Goal: Task Accomplishment & Management: Manage account settings

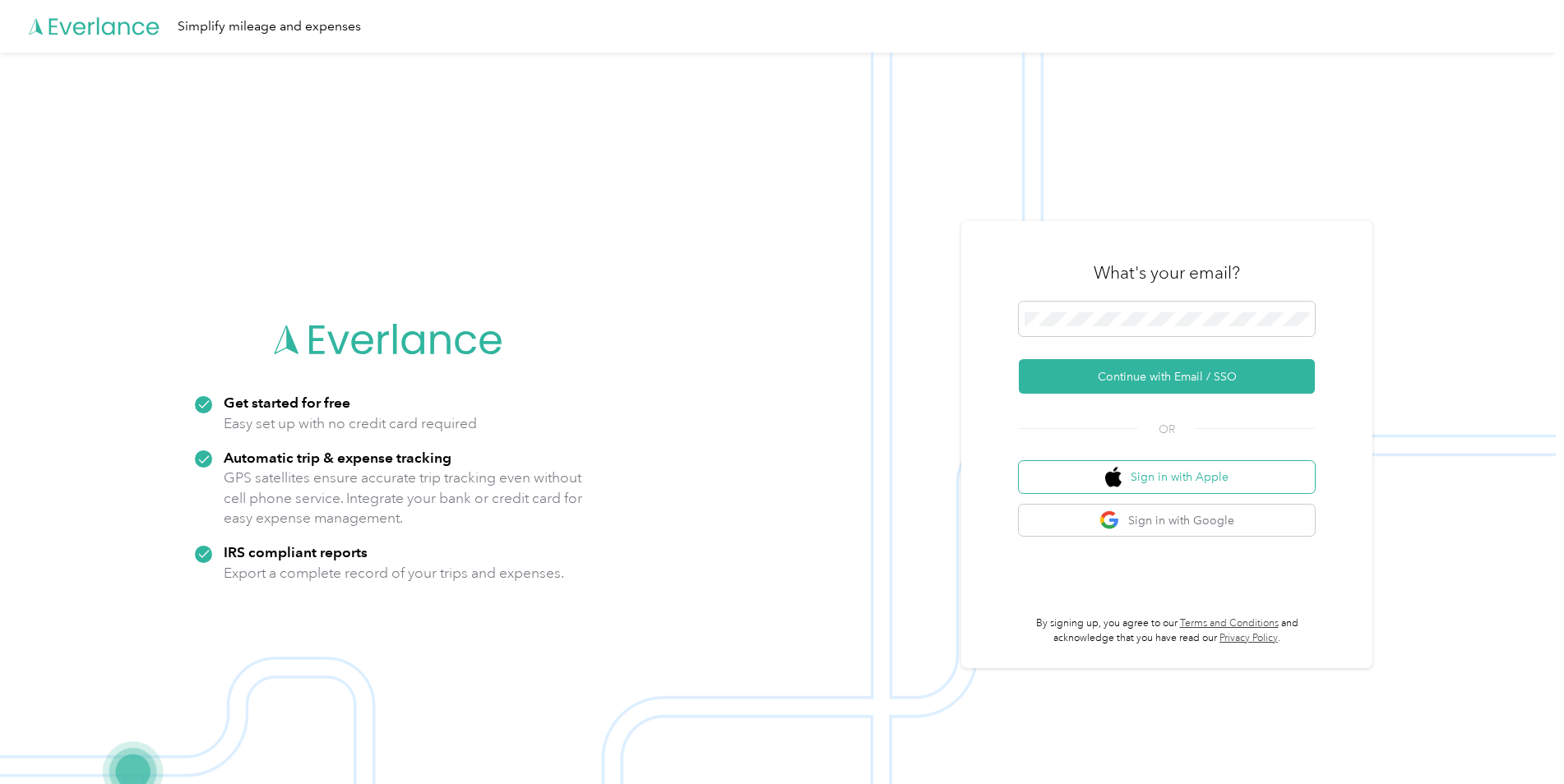
click at [1226, 488] on button "Sign in with Apple" at bounding box center [1167, 477] width 296 height 32
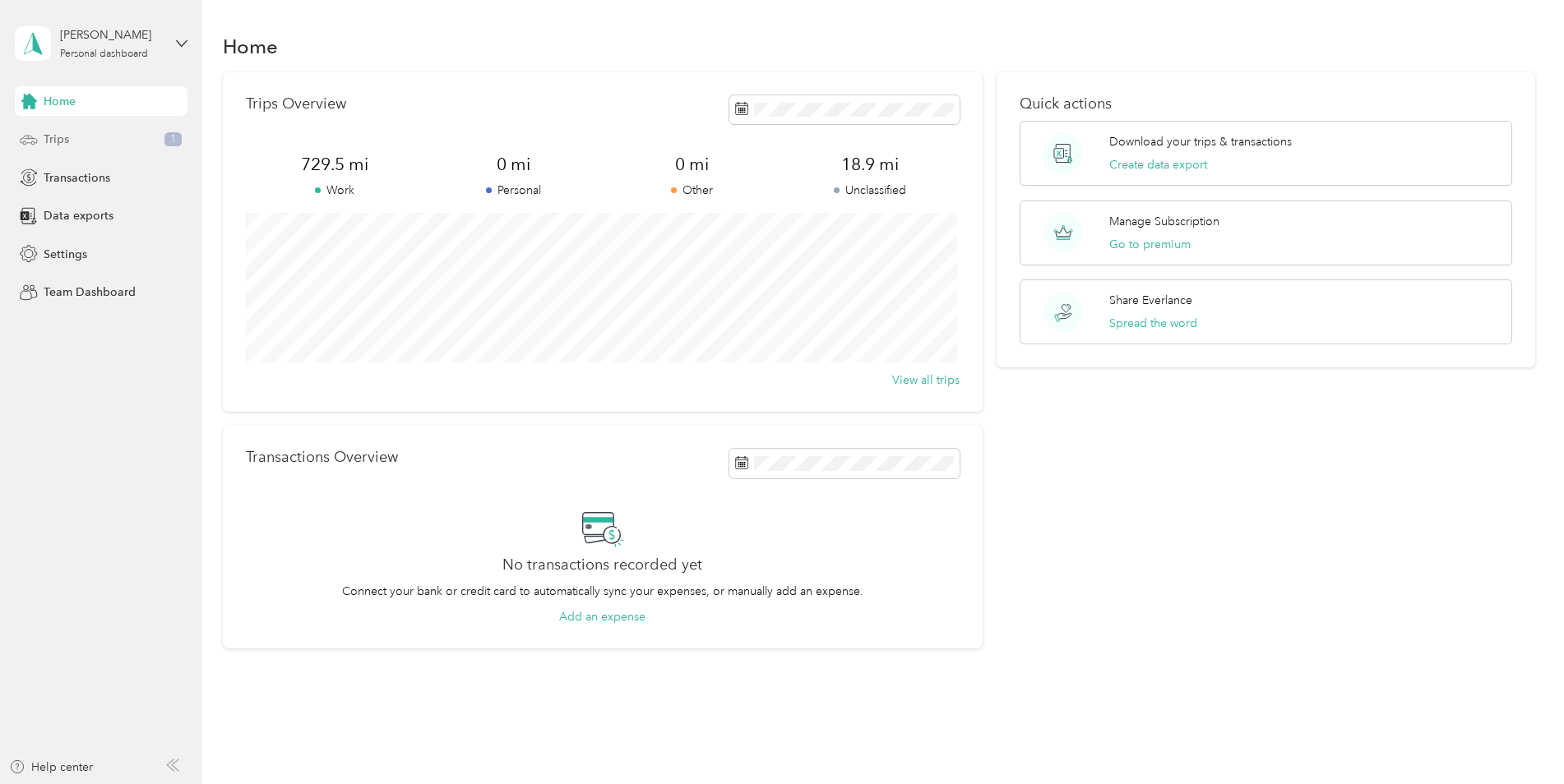
click at [155, 150] on div "Trips 1" at bounding box center [102, 140] width 173 height 29
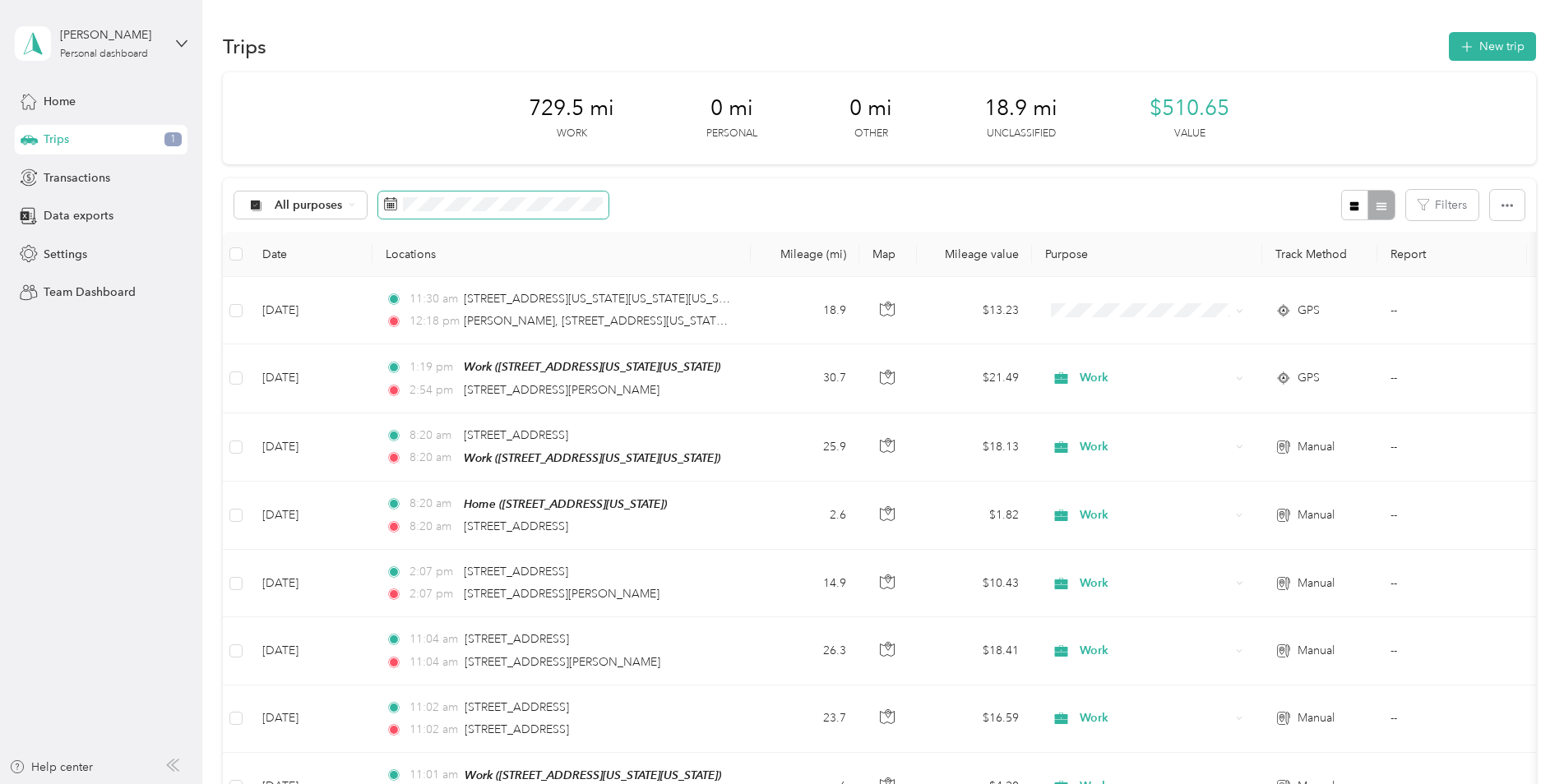
click at [393, 206] on icon at bounding box center [390, 204] width 13 height 13
click at [389, 210] on icon at bounding box center [390, 204] width 13 height 13
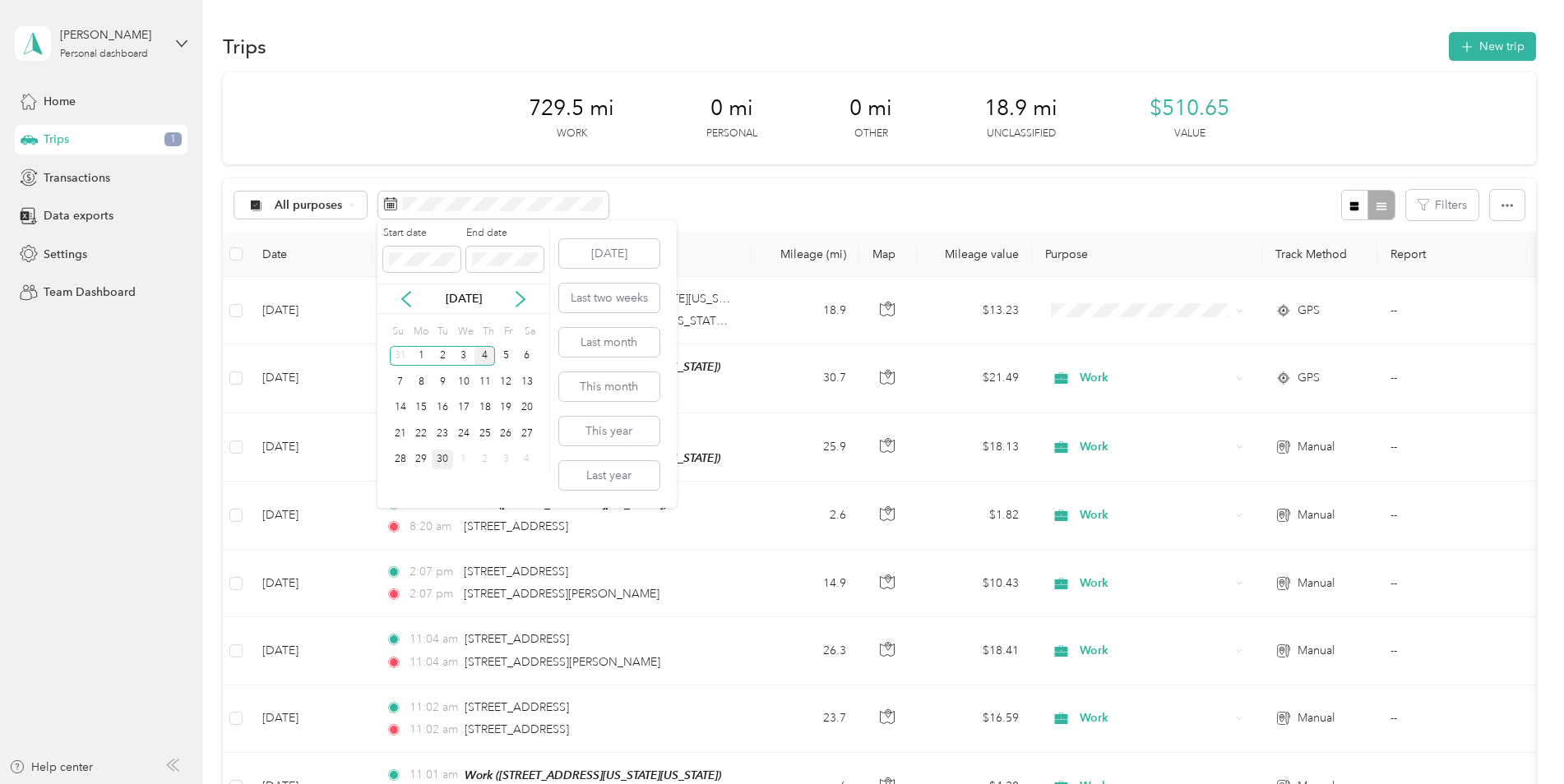
click at [448, 456] on div "30" at bounding box center [443, 460] width 22 height 21
click at [426, 359] on div "1" at bounding box center [422, 357] width 22 height 21
click at [425, 359] on div "1" at bounding box center [422, 357] width 22 height 21
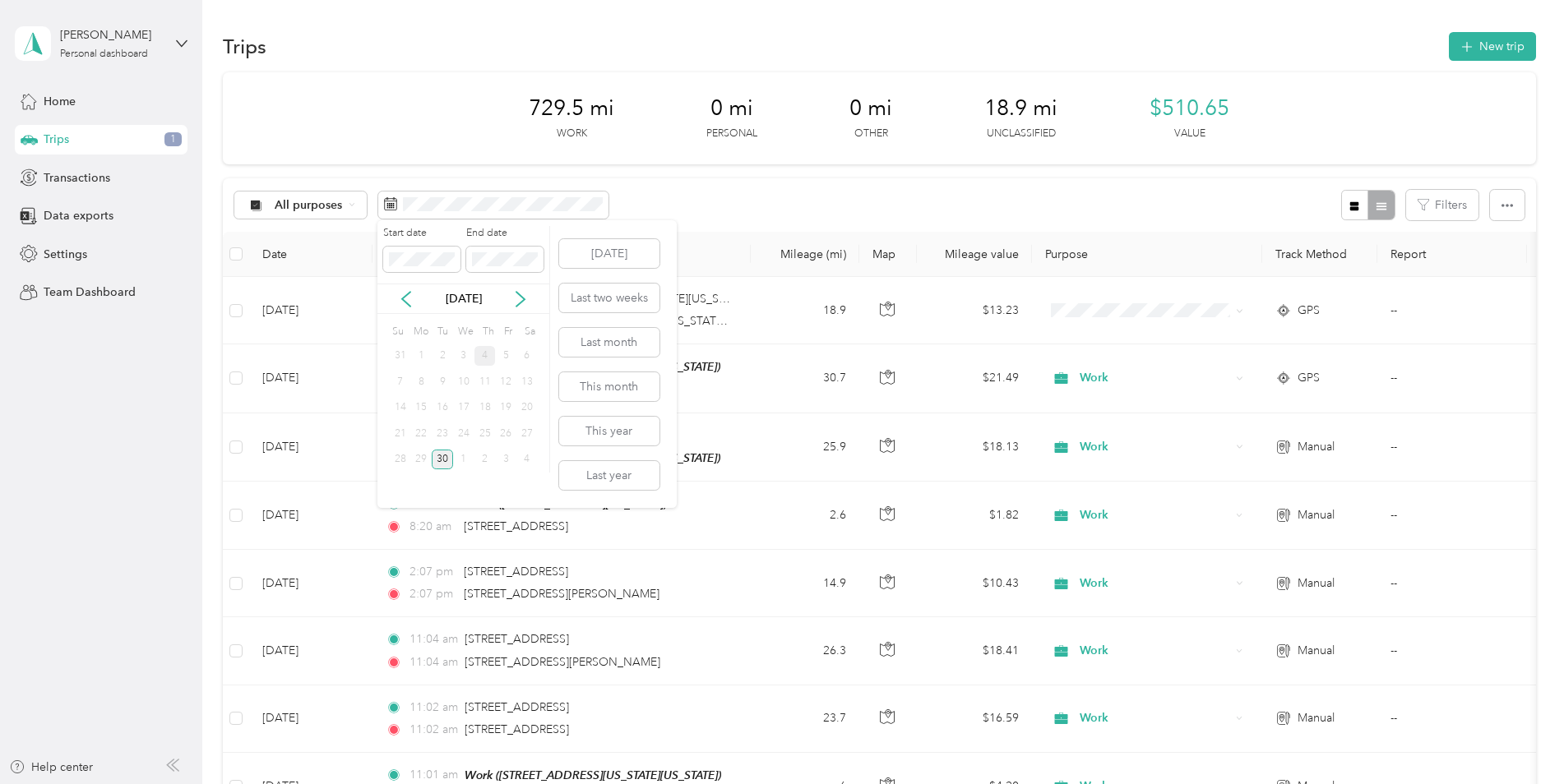
click at [444, 458] on div "30" at bounding box center [443, 460] width 22 height 21
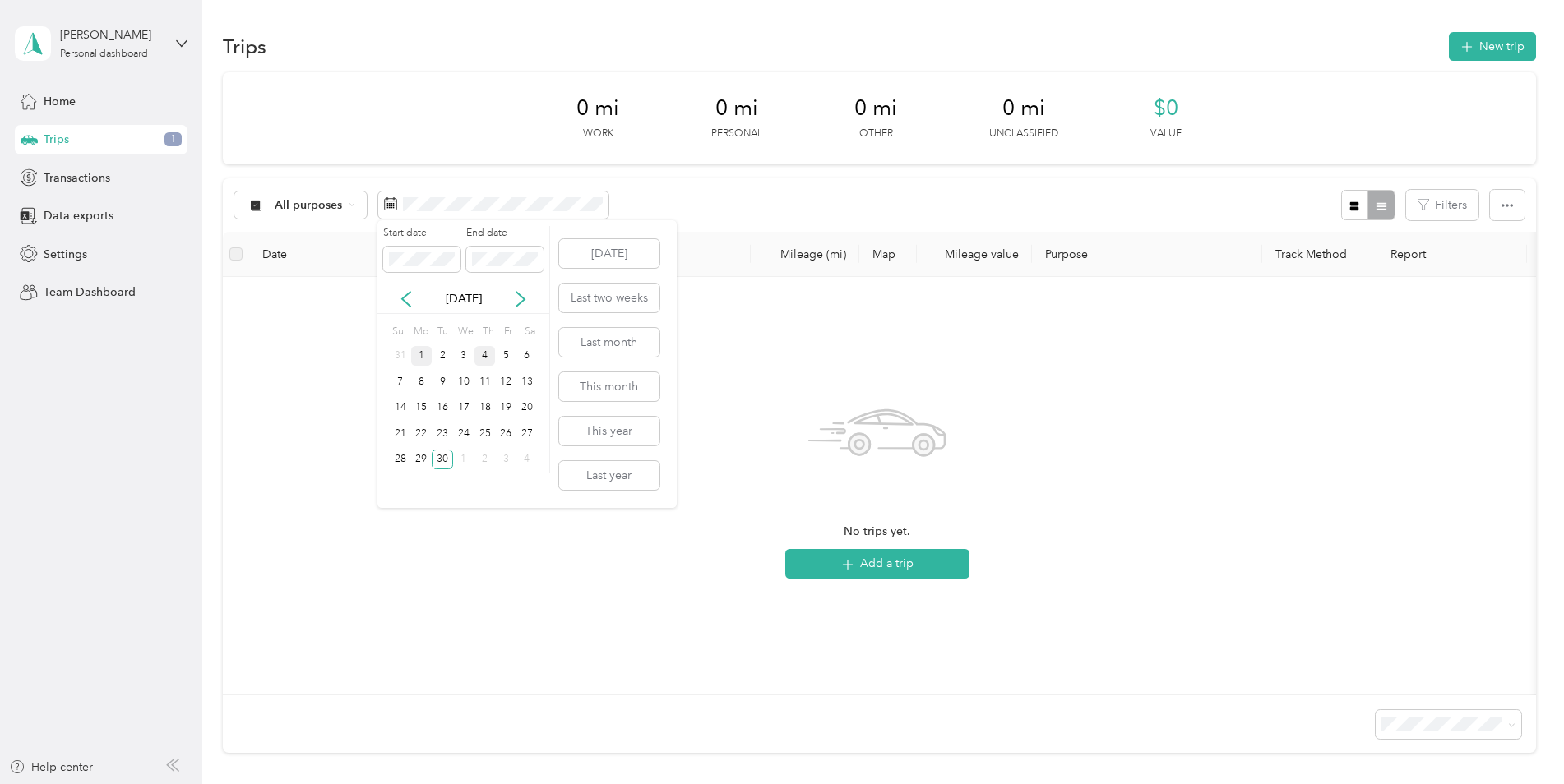
click at [425, 362] on div "1" at bounding box center [422, 357] width 22 height 21
click at [449, 456] on div "30" at bounding box center [443, 460] width 22 height 21
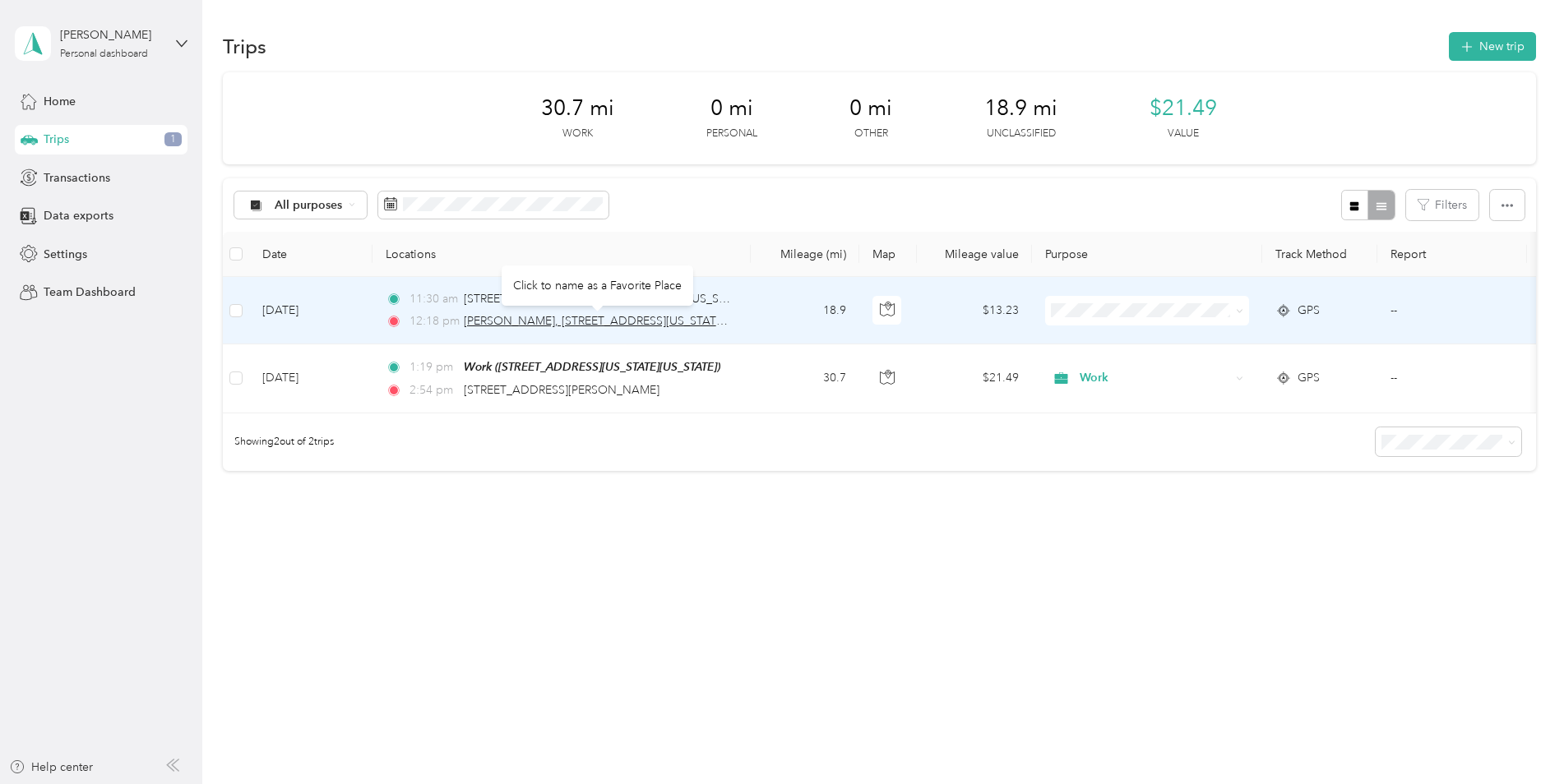
click at [694, 322] on span "[PERSON_NAME], [STREET_ADDRESS][US_STATE][US_STATE][US_STATE]" at bounding box center [654, 321] width 383 height 14
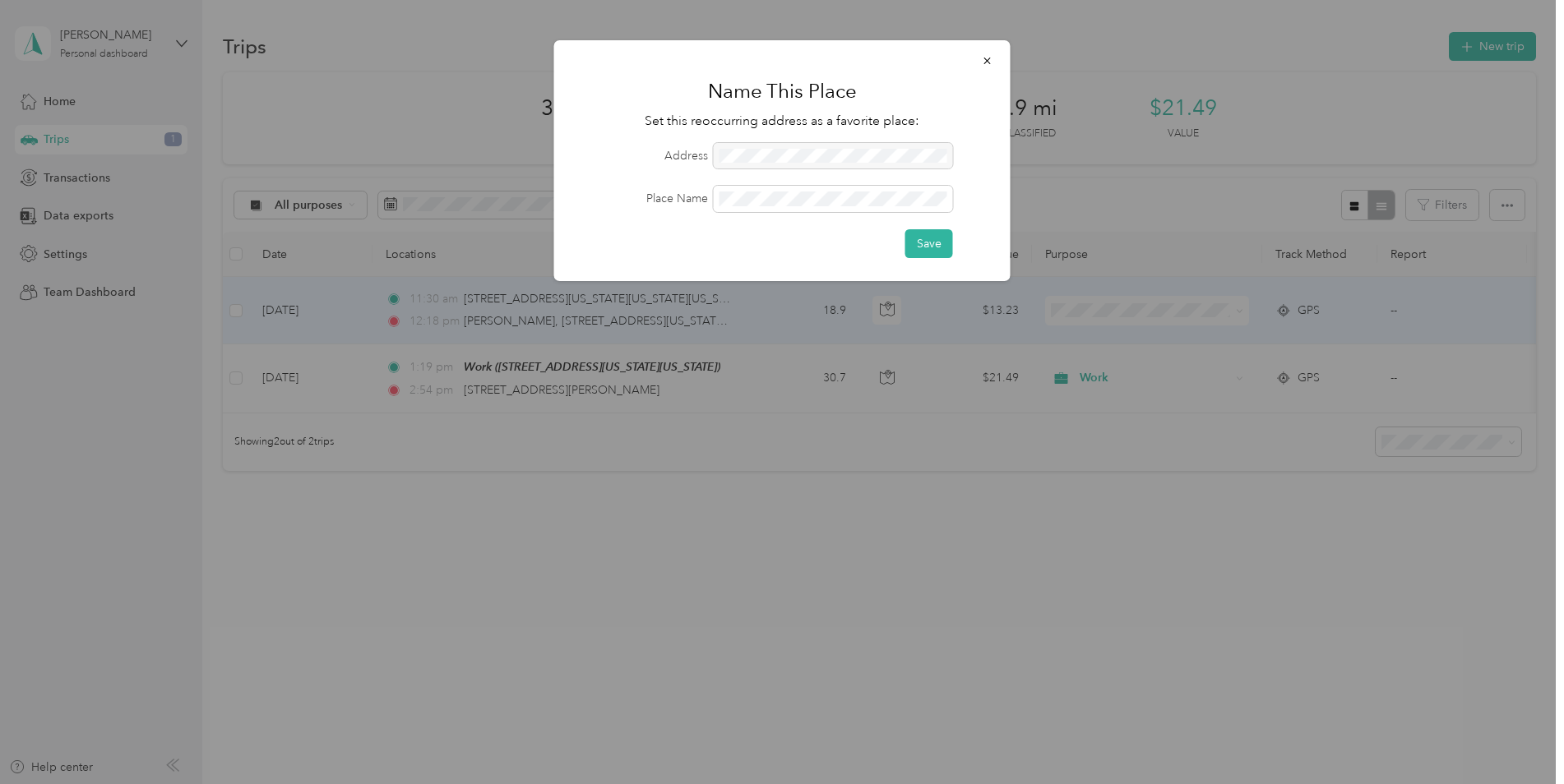
click at [921, 150] on div at bounding box center [834, 157] width 239 height 27
click at [985, 60] on icon "button" at bounding box center [988, 61] width 11 height 11
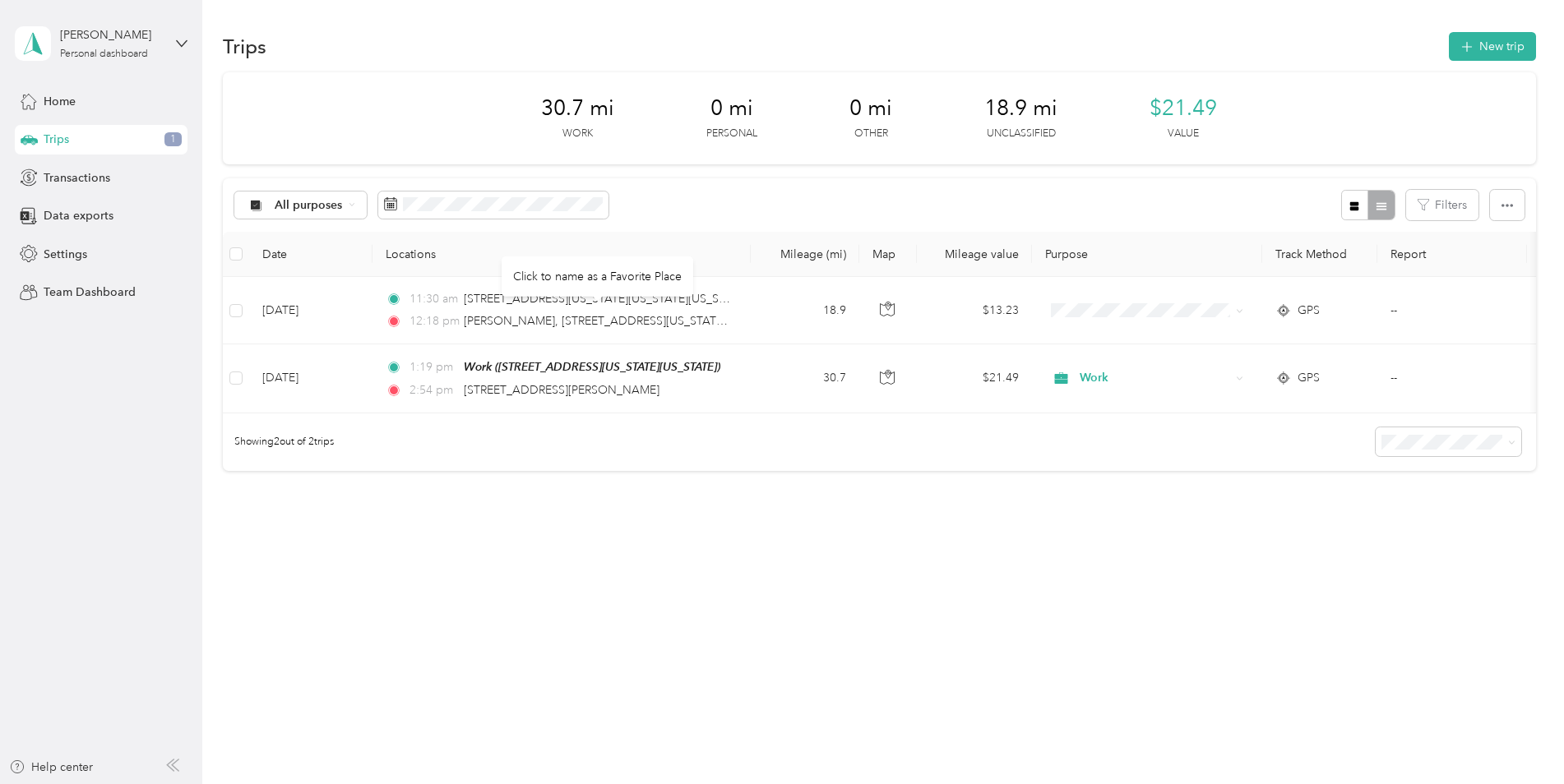
drag, startPoint x: 661, startPoint y: 315, endPoint x: 556, endPoint y: 567, distance: 273.0
click at [556, 567] on div "Trips New trip 30.7 mi Work 0 mi Personal 0 mi Other 18.9 mi Unclassified $21.4…" at bounding box center [878, 308] width 1353 height 617
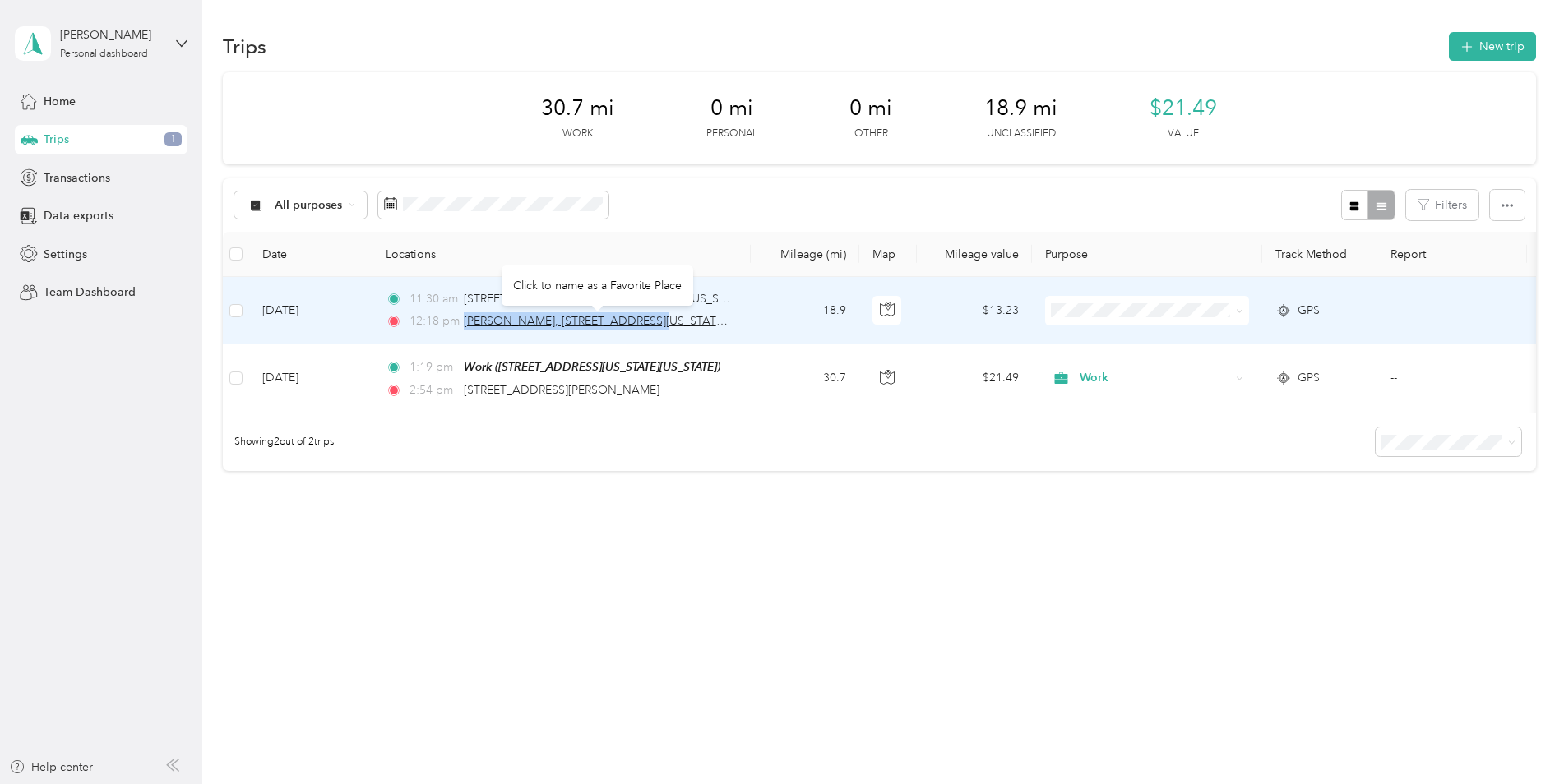
drag, startPoint x: 463, startPoint y: 322, endPoint x: 645, endPoint y: 327, distance: 182.1
click at [645, 327] on span "[PERSON_NAME], [STREET_ADDRESS][US_STATE][US_STATE][US_STATE]" at bounding box center [654, 321] width 383 height 14
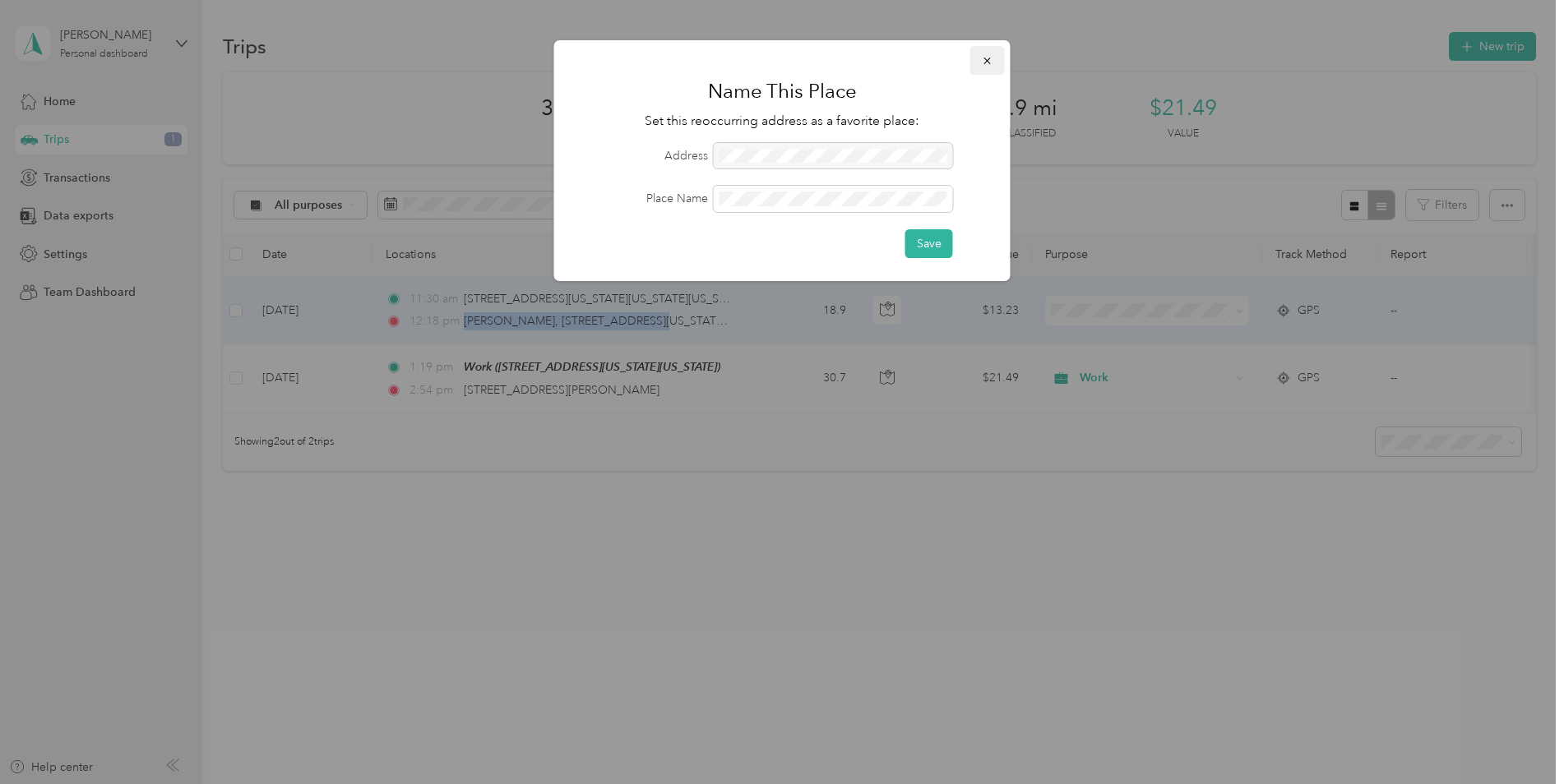
click at [986, 56] on icon "button" at bounding box center [988, 61] width 11 height 11
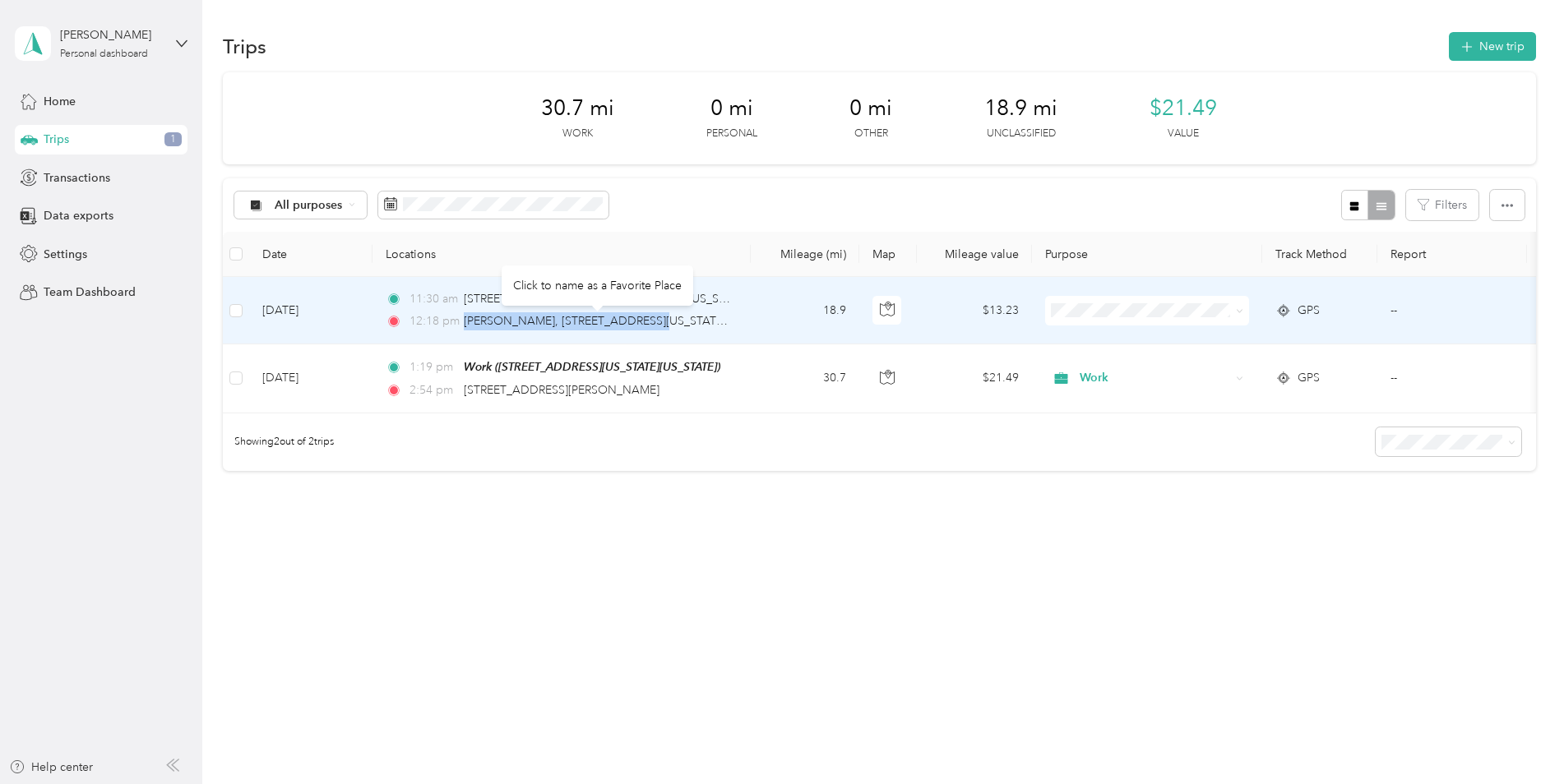
copy span "[PERSON_NAME], [STREET_ADDRESS]"
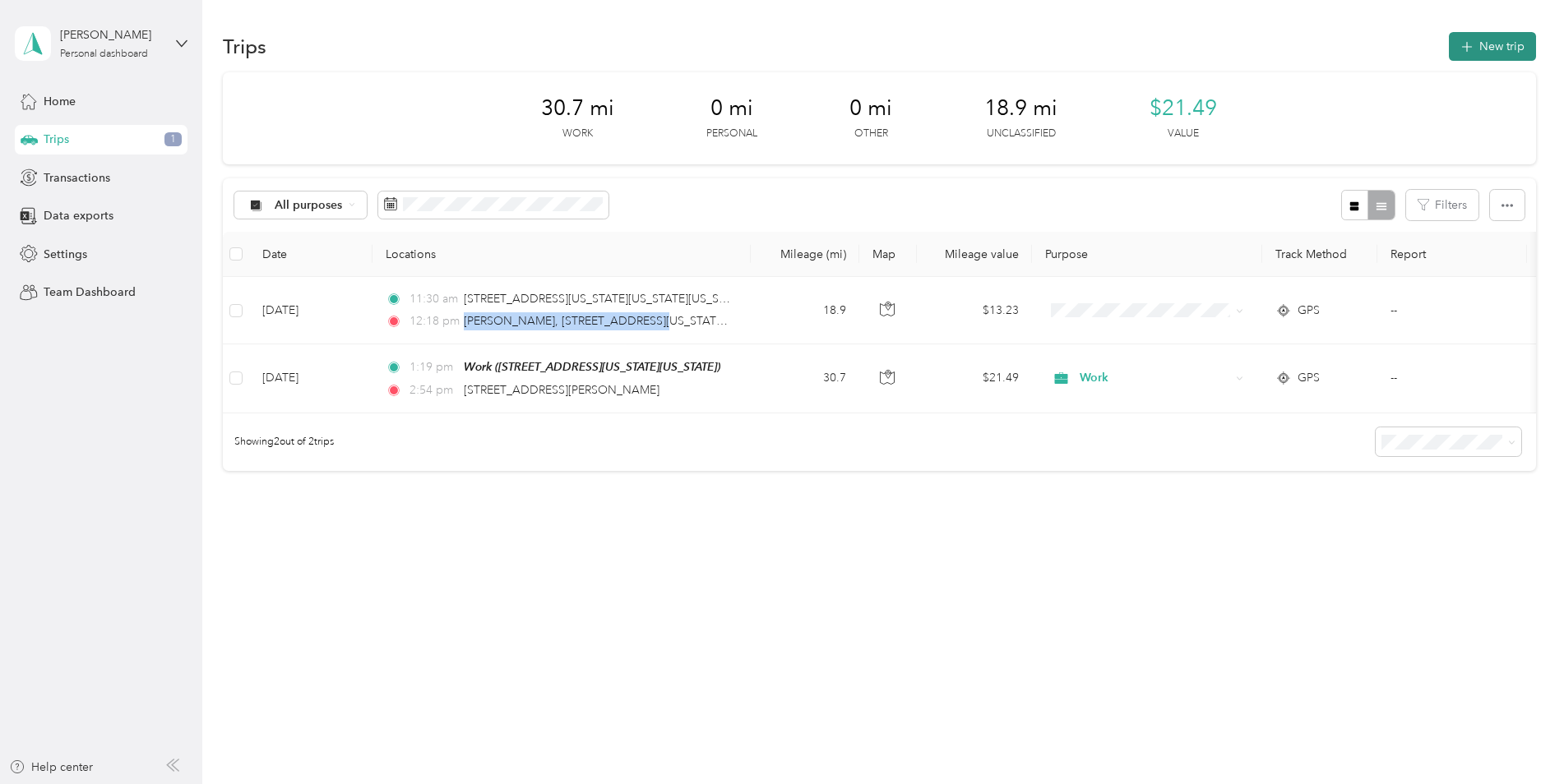
click at [1462, 49] on button "New trip" at bounding box center [1493, 47] width 87 height 28
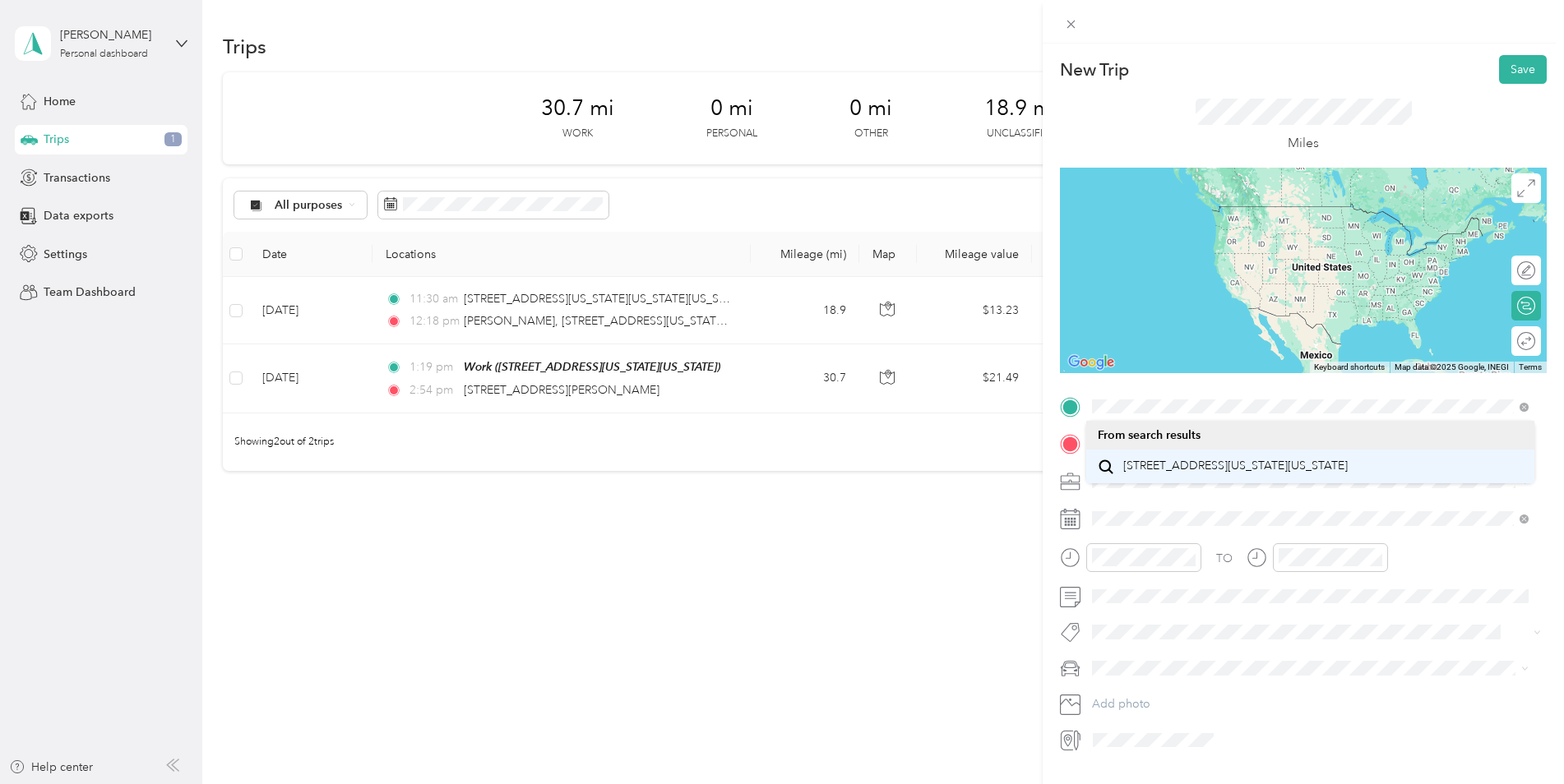
click at [1185, 474] on span "[STREET_ADDRESS][US_STATE][US_STATE]" at bounding box center [1235, 466] width 224 height 15
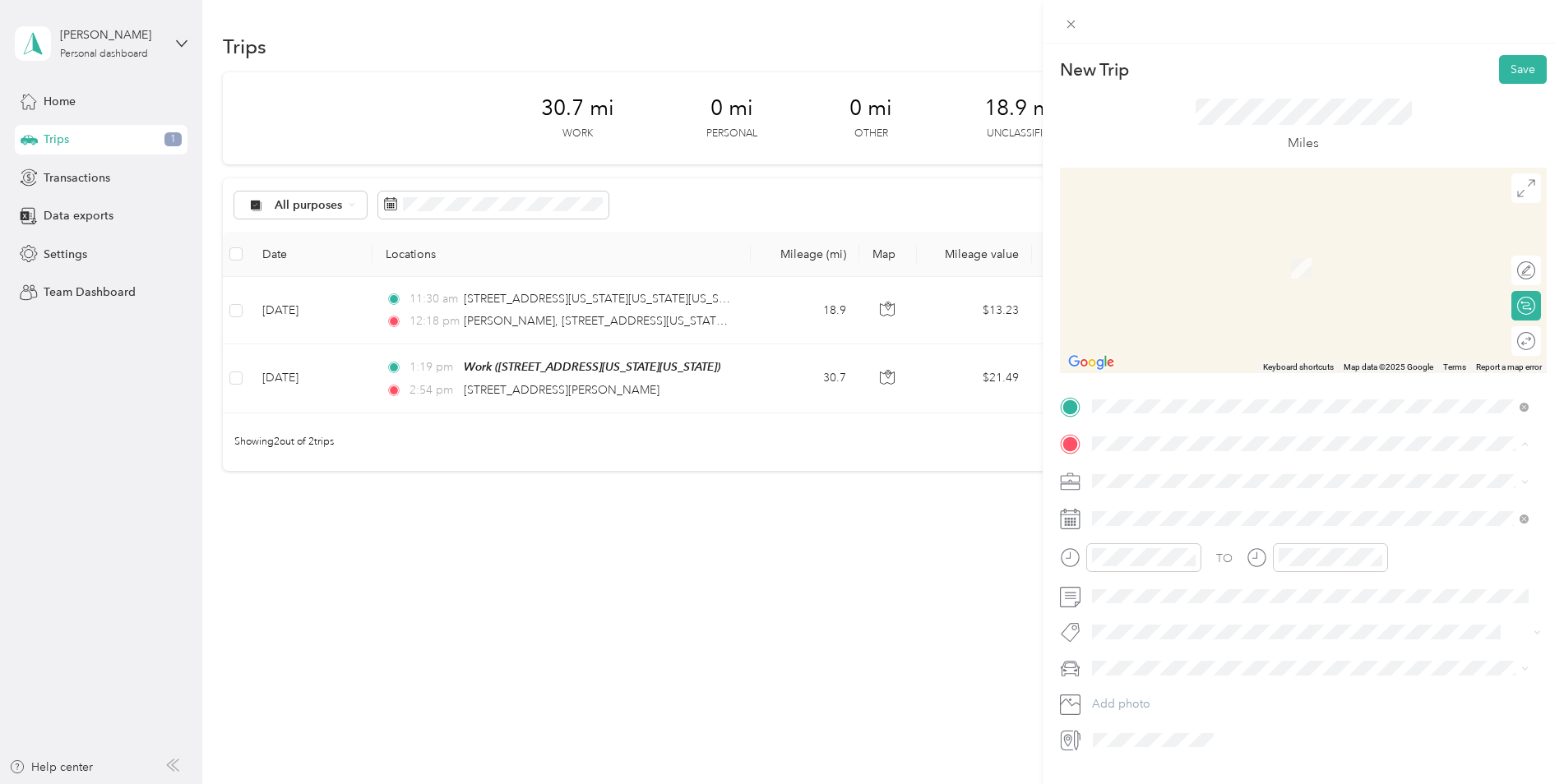
click at [1236, 568] on div "Work" at bounding box center [1235, 561] width 224 height 15
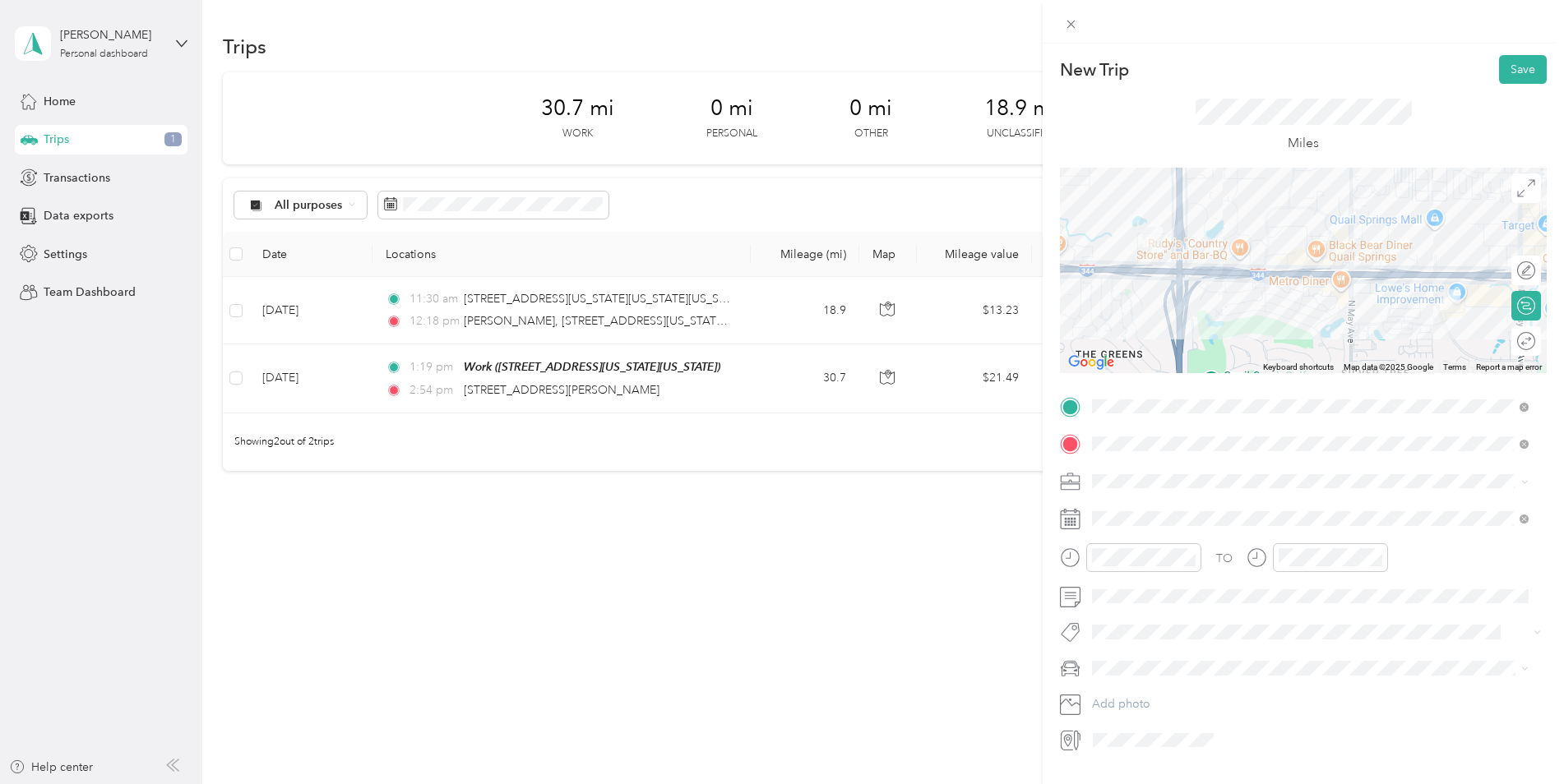
click at [1157, 507] on div "Work" at bounding box center [1310, 510] width 425 height 17
click at [1499, 81] on button "Save" at bounding box center [1522, 69] width 47 height 28
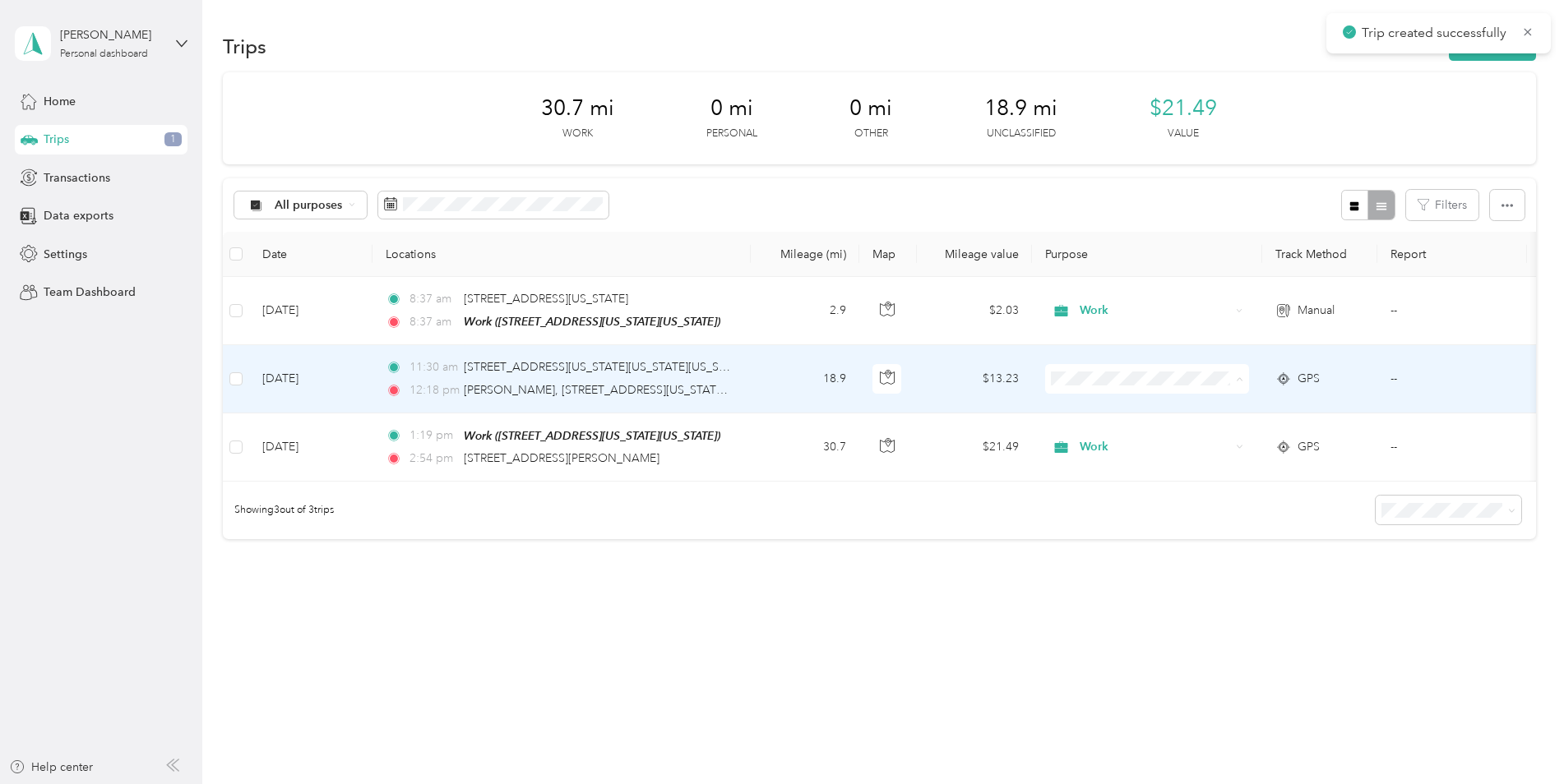
click at [1129, 416] on li "Work" at bounding box center [1146, 409] width 204 height 28
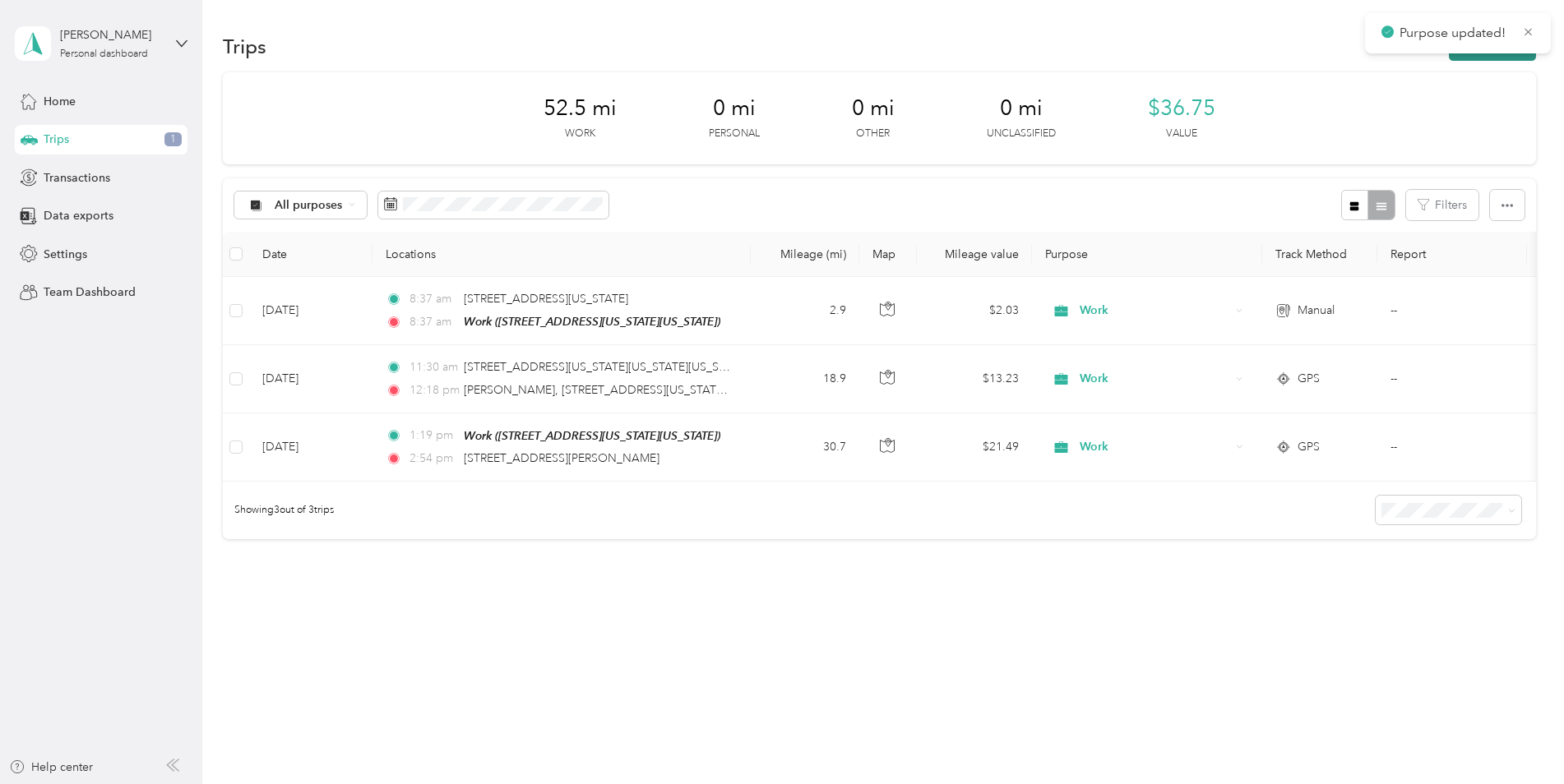
click at [1498, 59] on button "New trip" at bounding box center [1493, 47] width 87 height 28
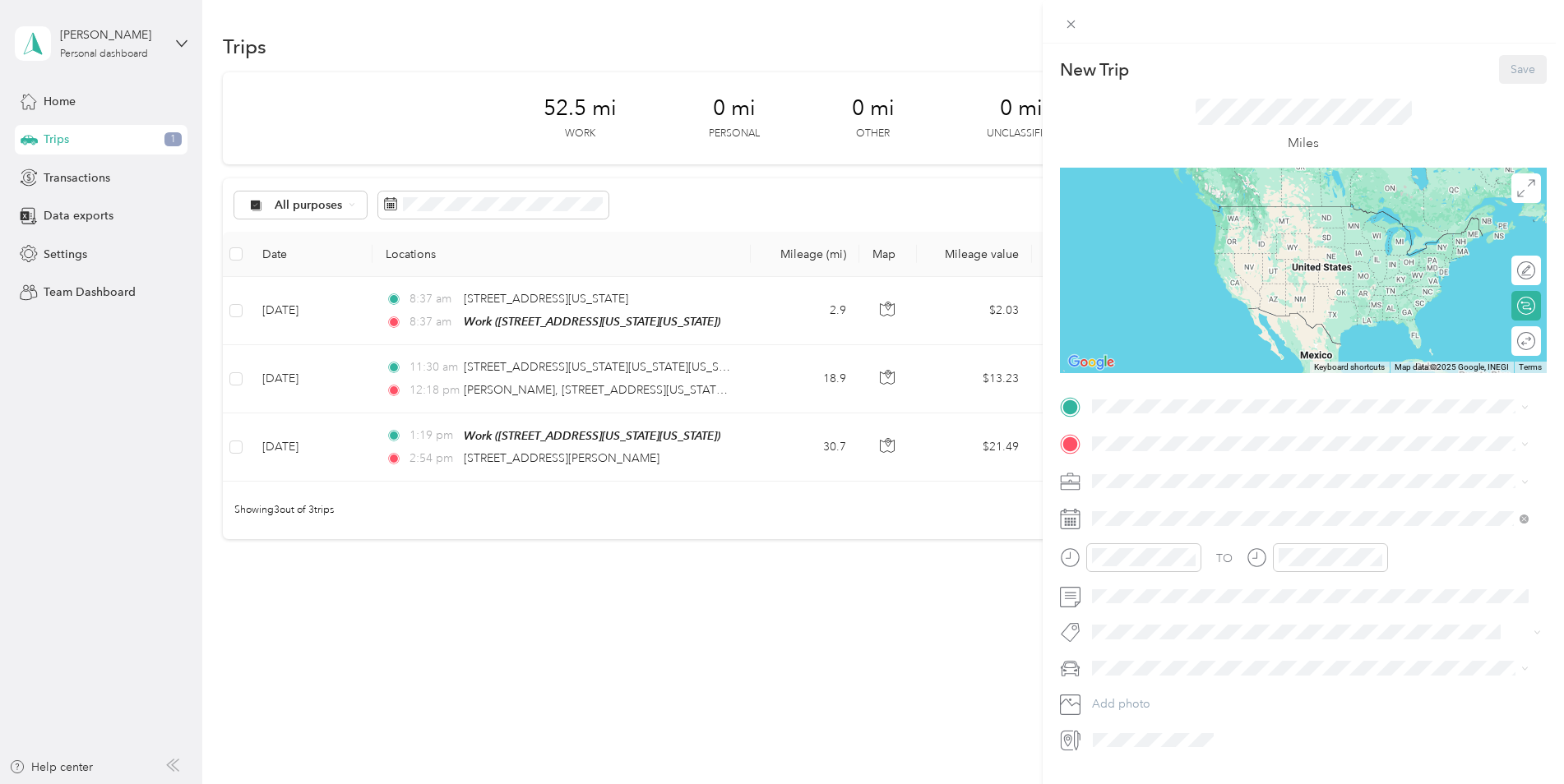
click at [1193, 530] on div "Work" at bounding box center [1235, 523] width 224 height 15
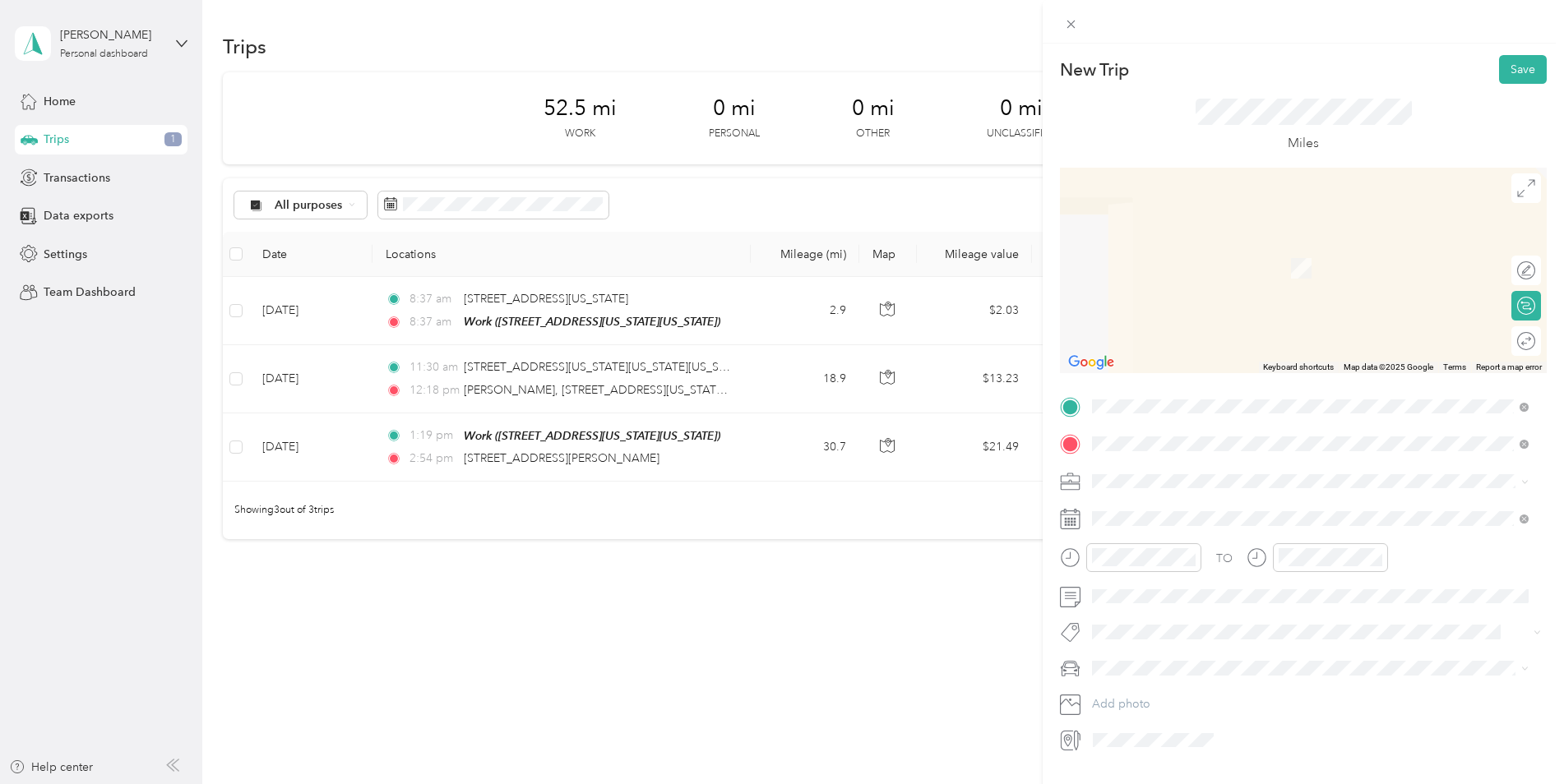
click at [1166, 521] on li "[STREET_ADDRESS][PERSON_NAME][PERSON_NAME][US_STATE]" at bounding box center [1310, 503] width 448 height 33
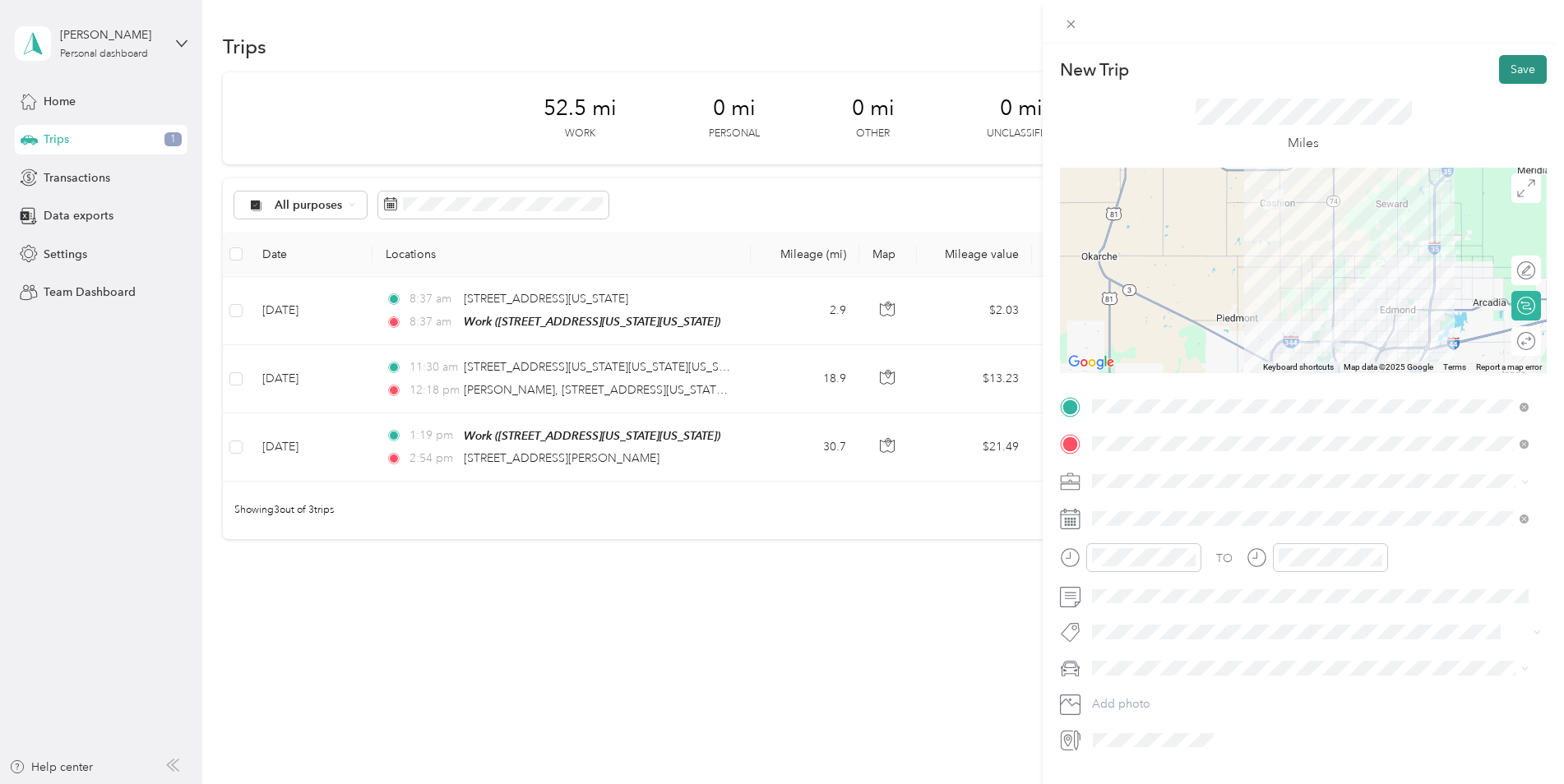
click at [1514, 75] on button "Save" at bounding box center [1522, 69] width 47 height 28
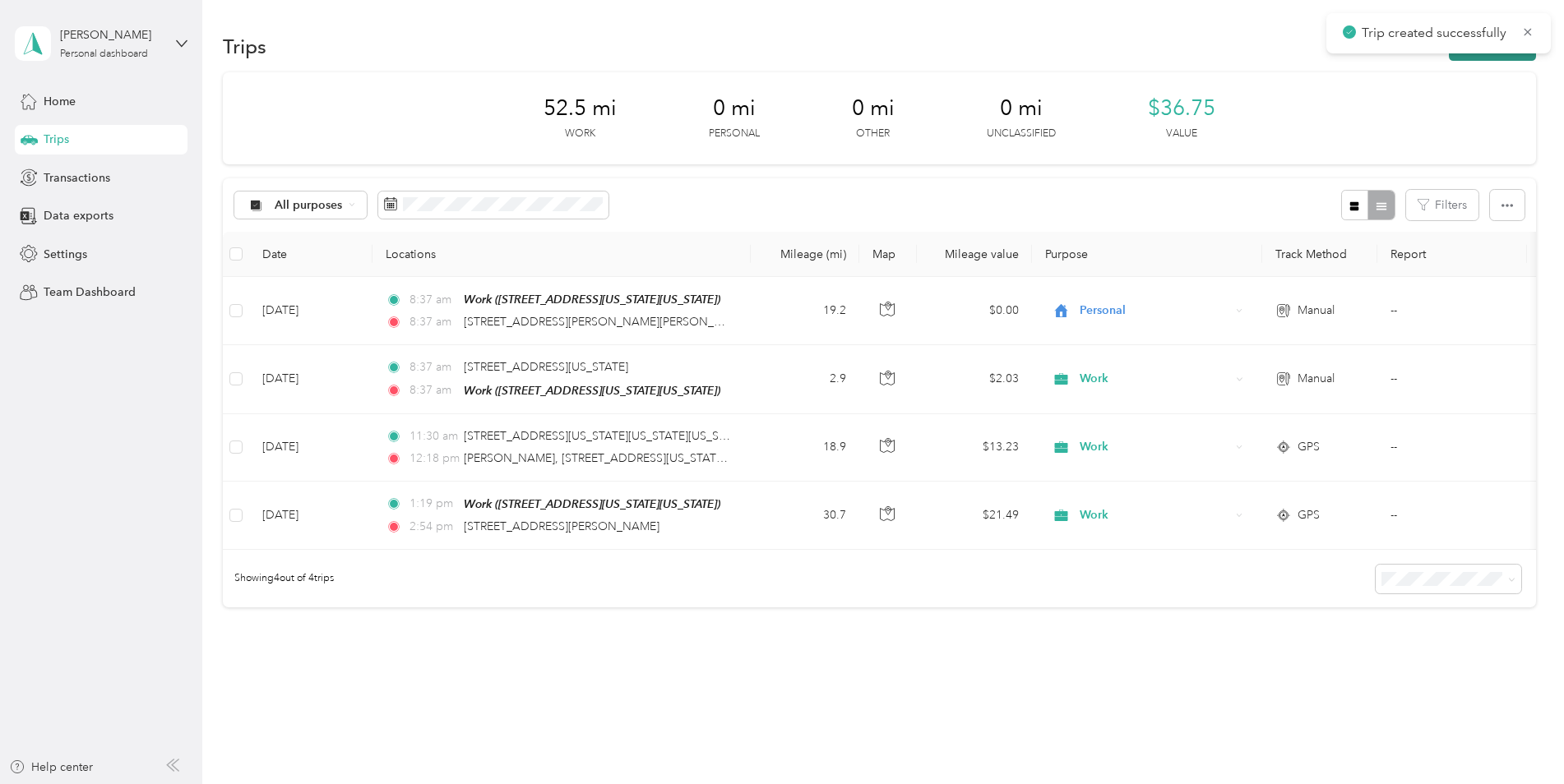
click at [1493, 55] on button "New trip" at bounding box center [1493, 47] width 87 height 28
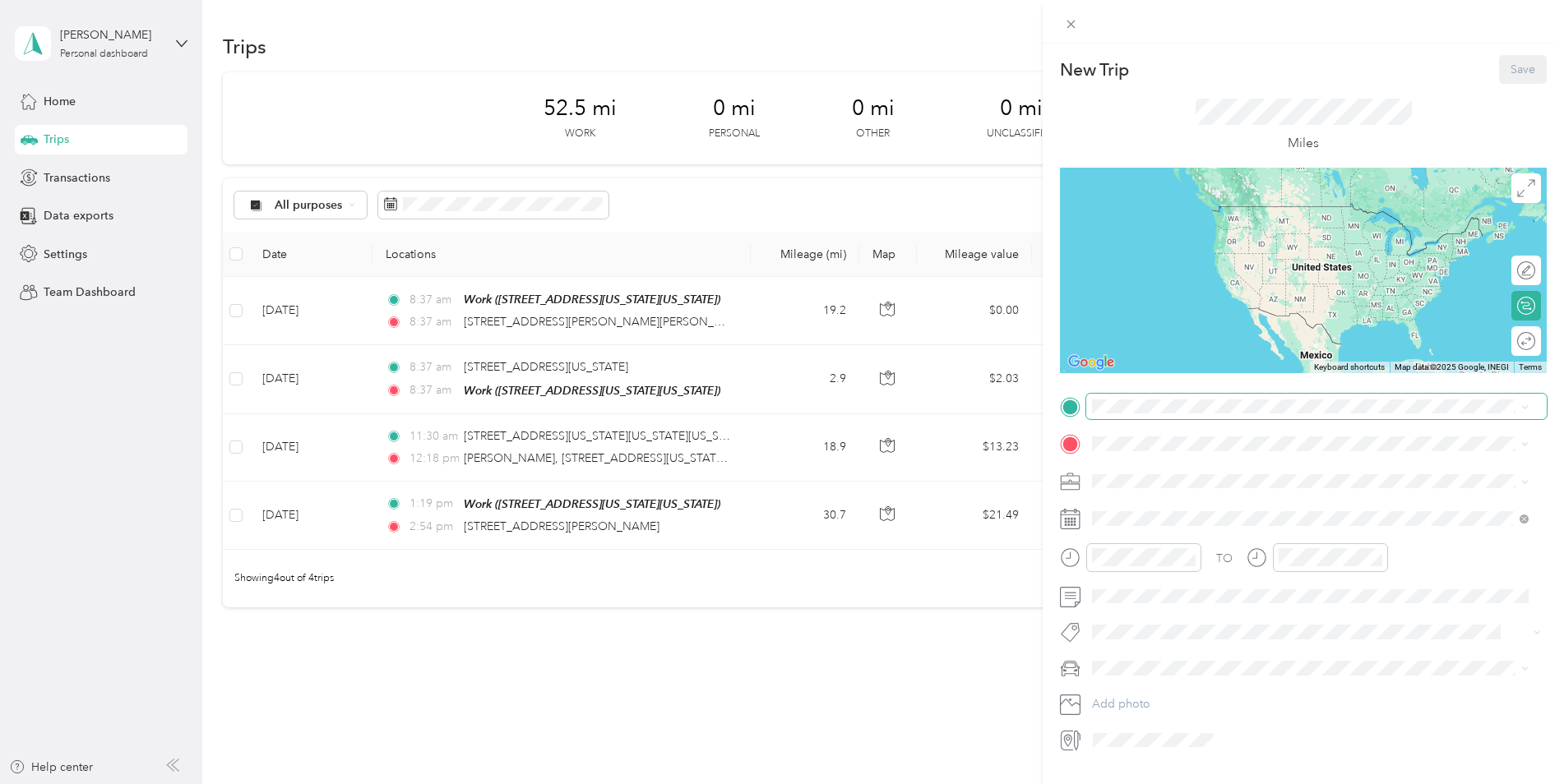
click at [1234, 414] on span at bounding box center [1316, 407] width 461 height 27
click at [1205, 471] on span "[STREET_ADDRESS][PERSON_NAME][PERSON_NAME][US_STATE]" at bounding box center [1296, 464] width 347 height 15
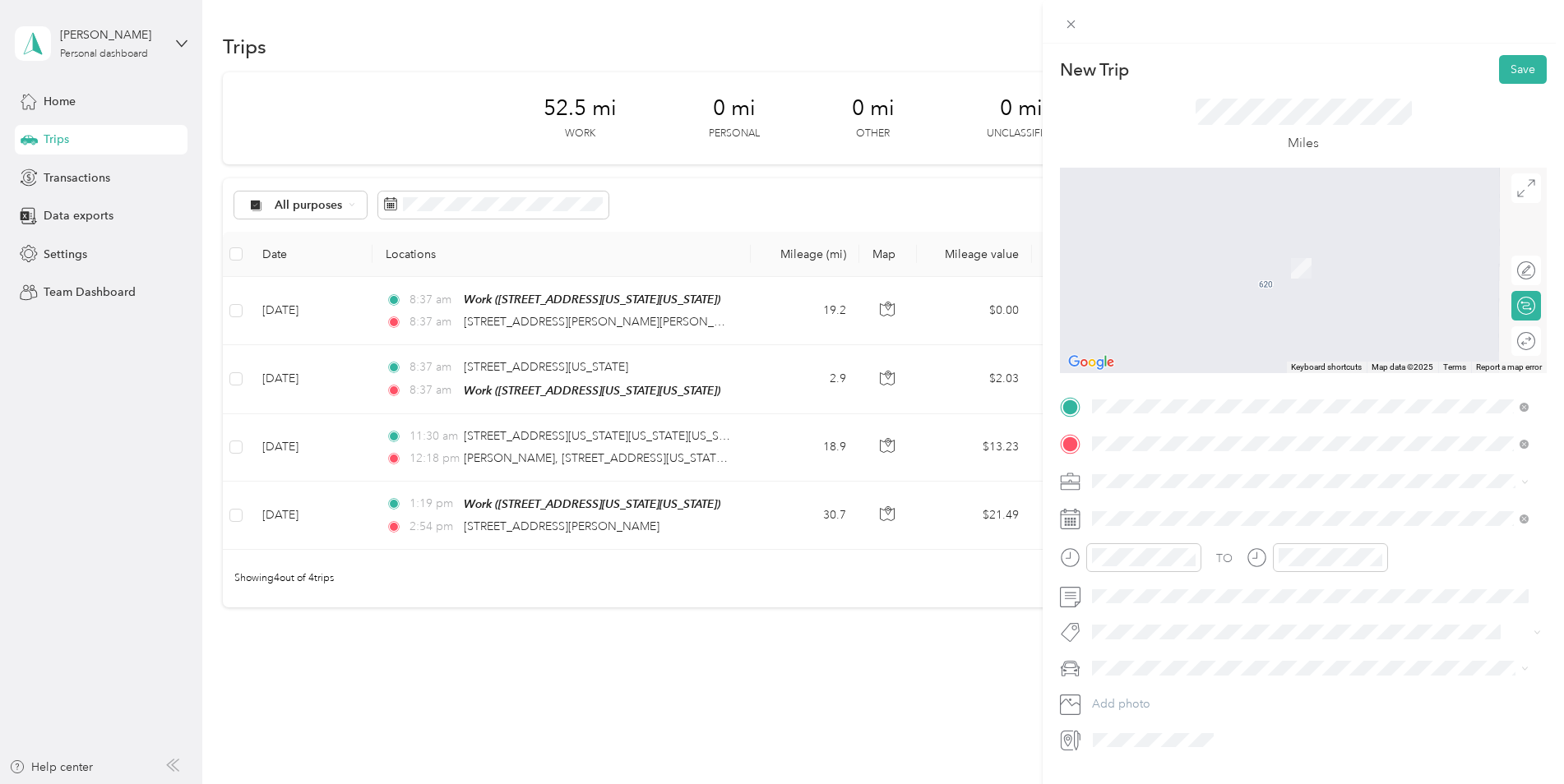
click at [1198, 503] on span "[STREET_ADDRESS][US_STATE][US_STATE]" at bounding box center [1235, 503] width 224 height 15
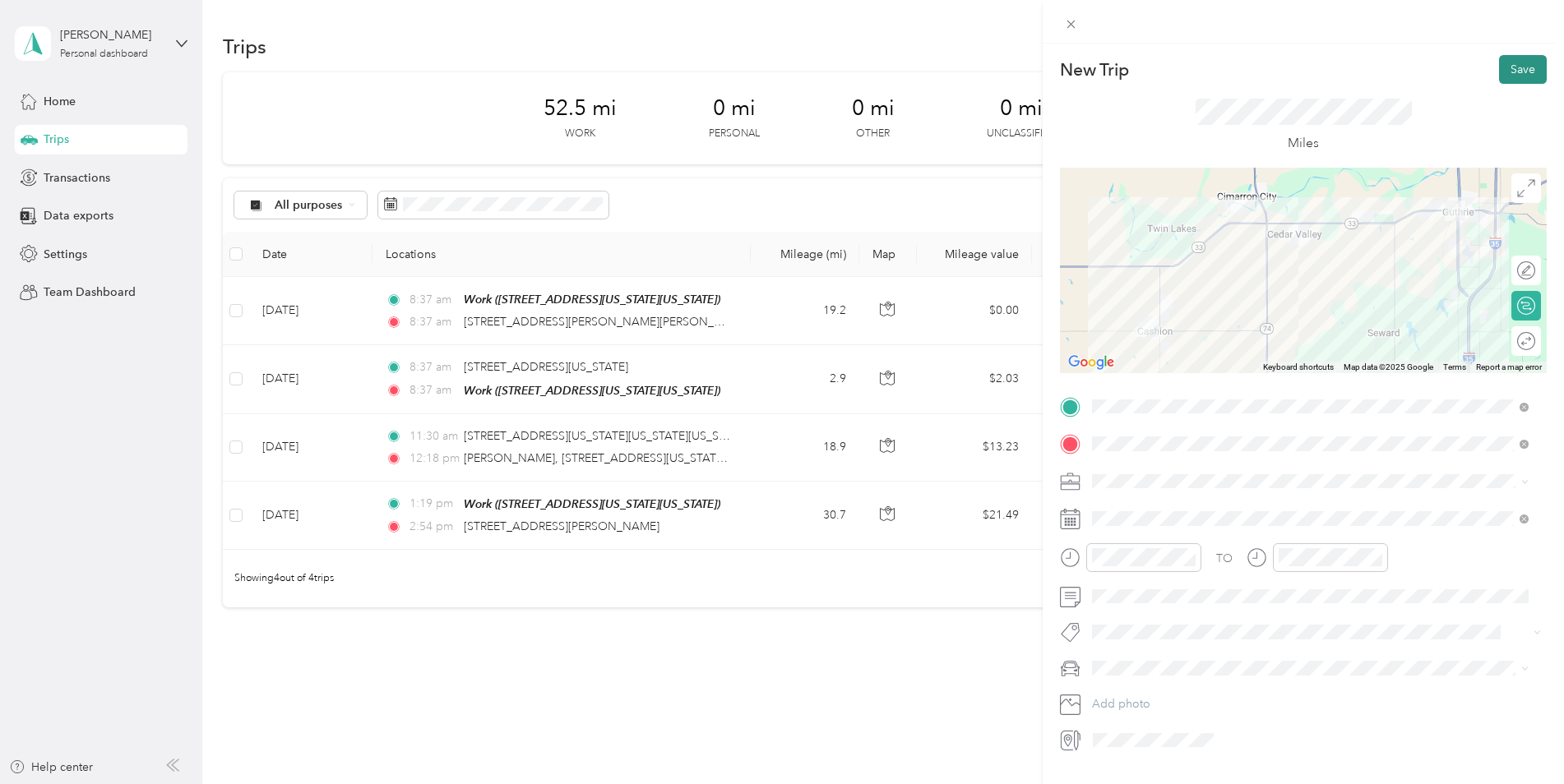
click at [1504, 74] on button "Save" at bounding box center [1522, 69] width 47 height 28
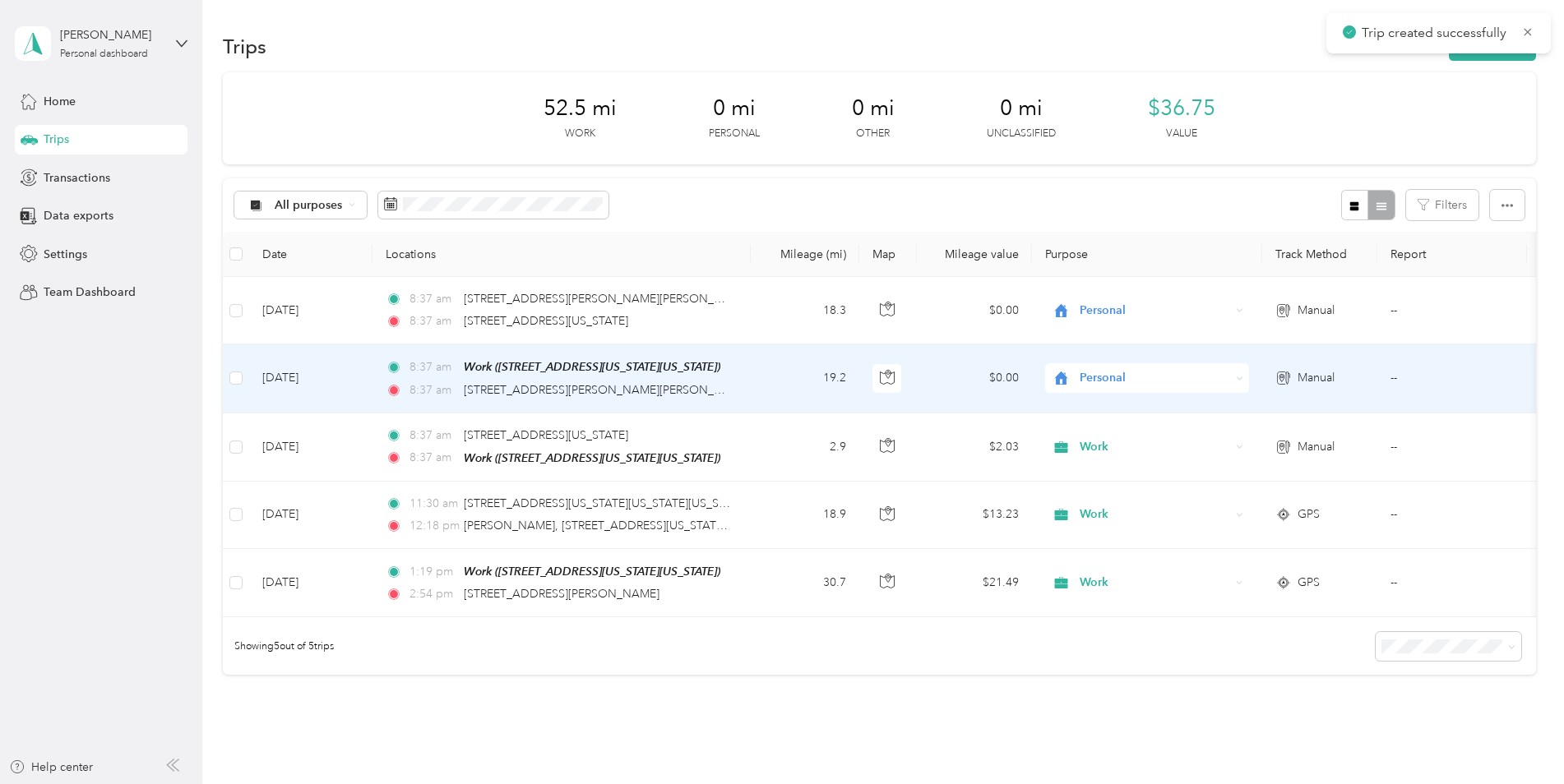
click at [1089, 386] on span "Personal" at bounding box center [1155, 378] width 150 height 18
click at [1098, 409] on span "Work" at bounding box center [1161, 409] width 152 height 17
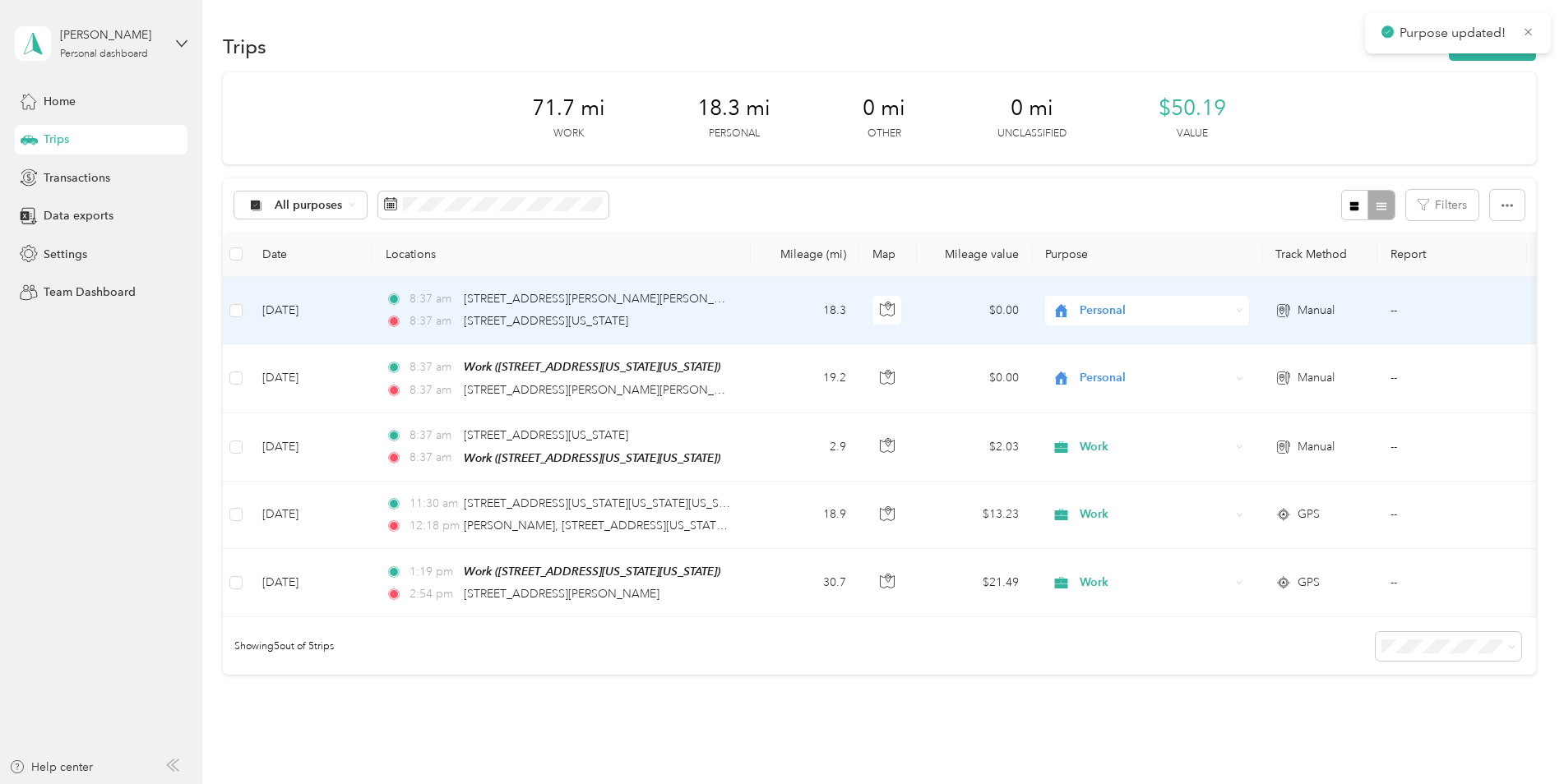
click at [1102, 311] on span "Personal" at bounding box center [1155, 310] width 150 height 18
click at [1103, 342] on span "Work" at bounding box center [1161, 342] width 152 height 17
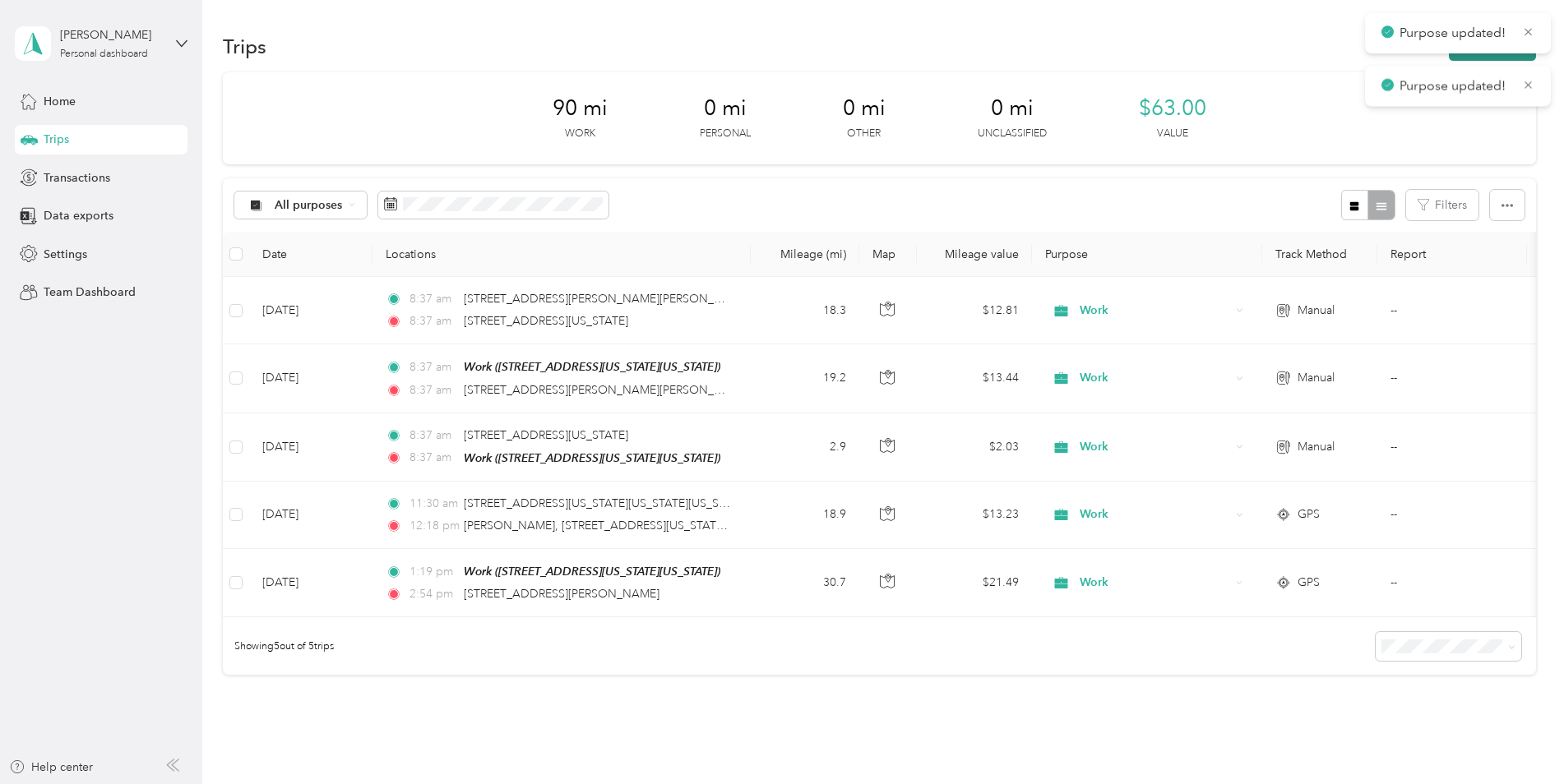
click at [1498, 57] on button "New trip" at bounding box center [1493, 47] width 87 height 28
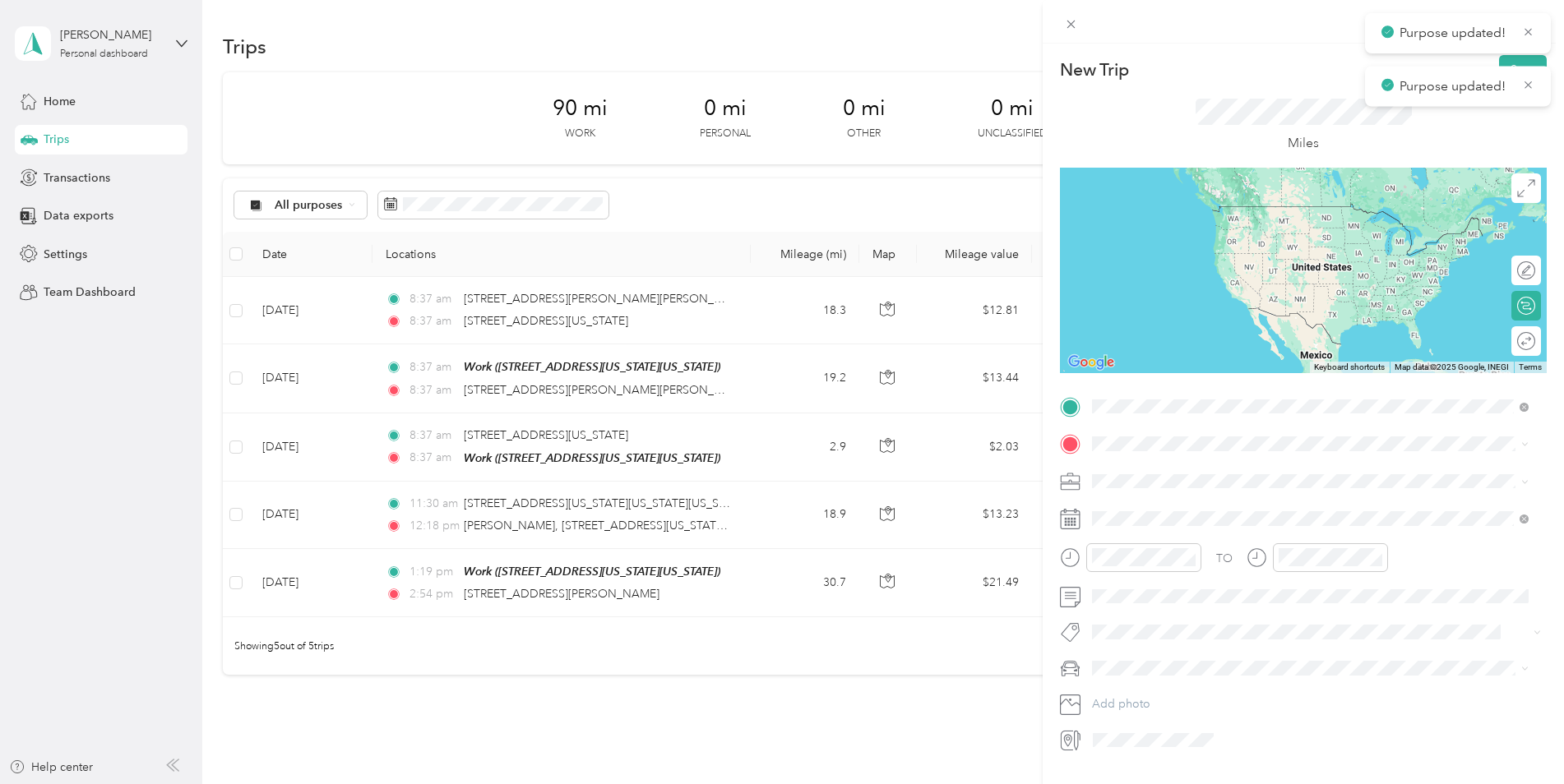
click at [1232, 462] on span "[STREET_ADDRESS][US_STATE][US_STATE]" at bounding box center [1235, 466] width 224 height 15
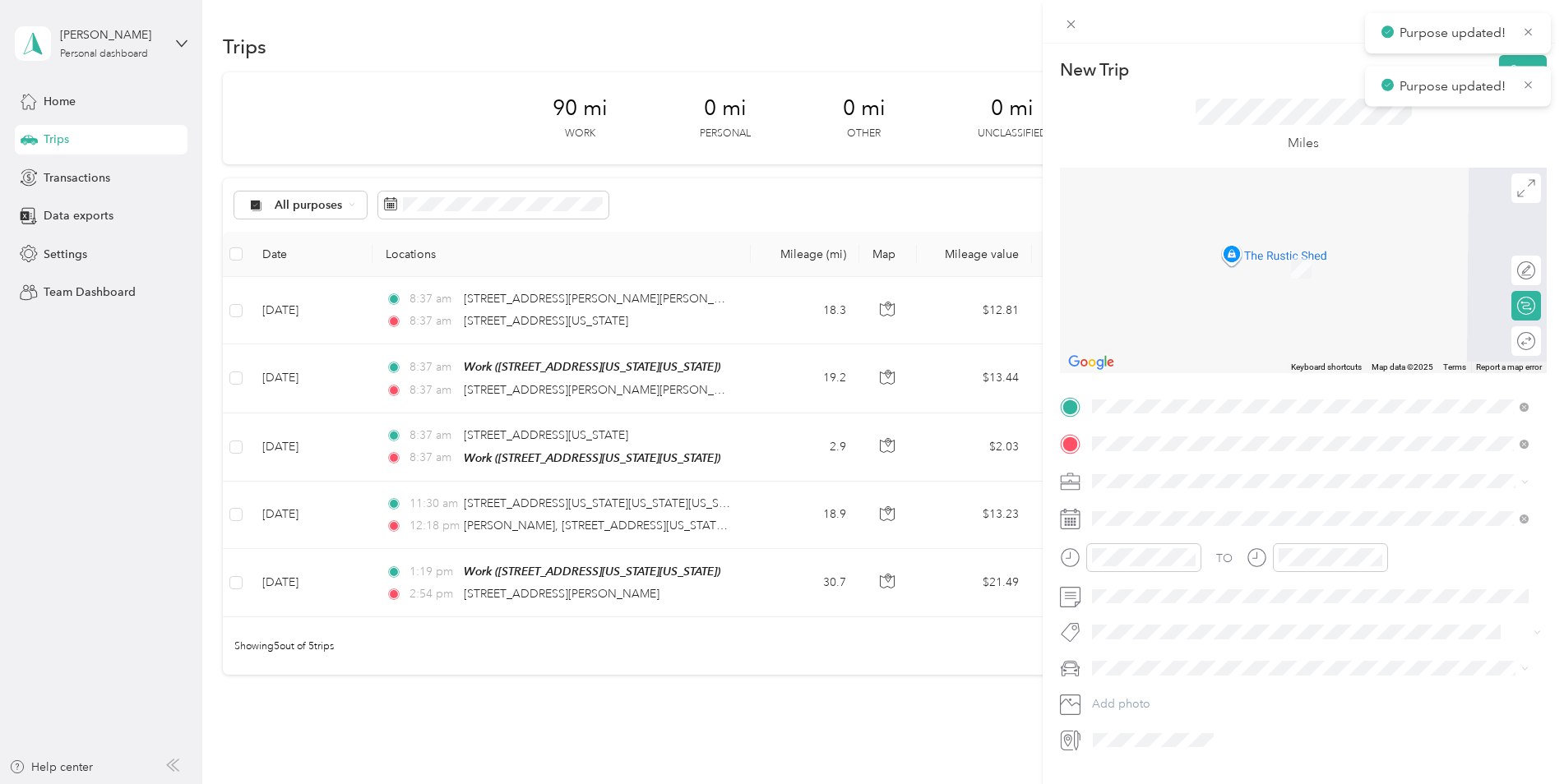
click at [1228, 498] on span "[STREET_ADDRESS][US_STATE]" at bounding box center [1205, 503] width 164 height 15
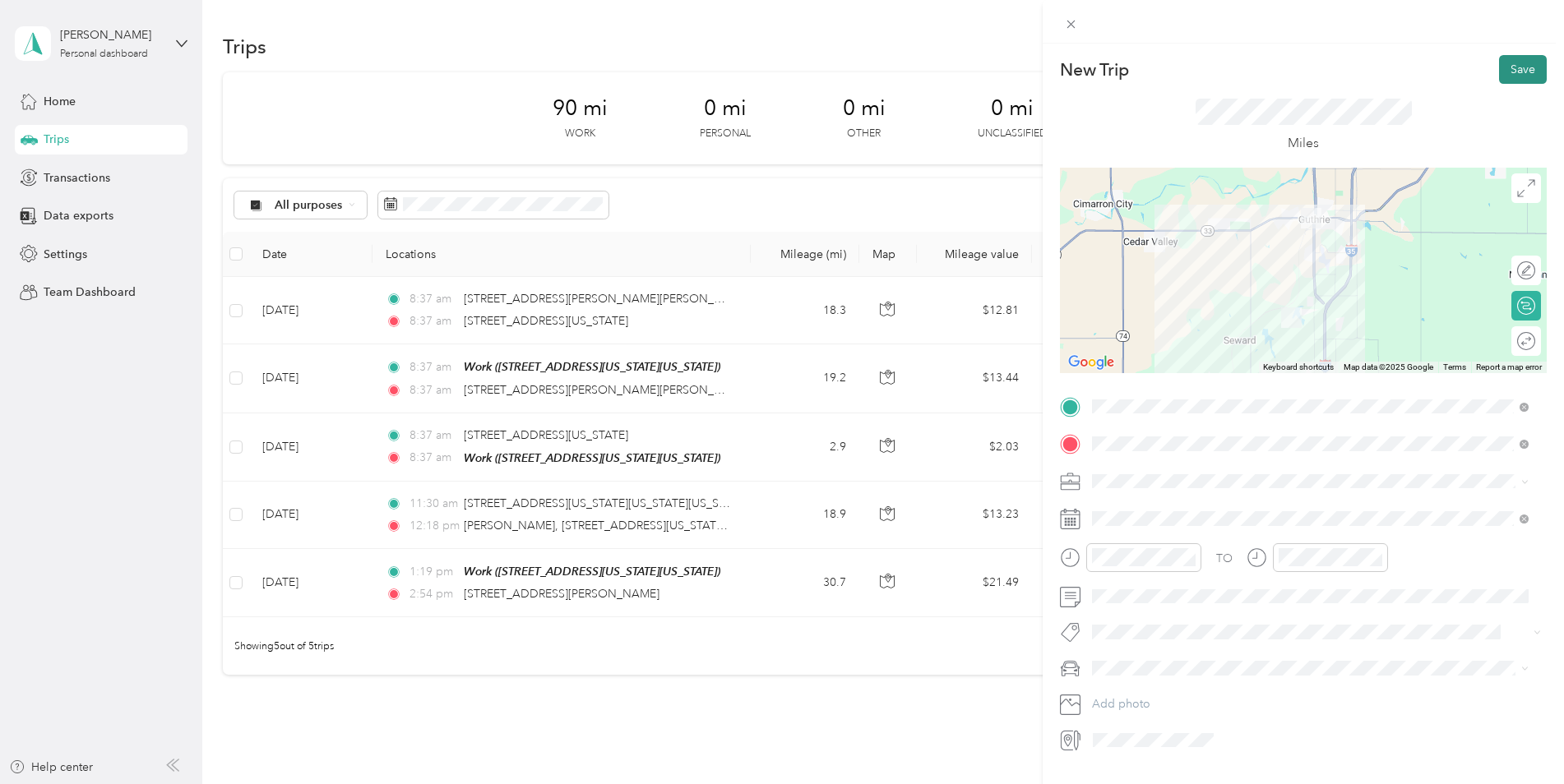
click at [1506, 60] on button "Save" at bounding box center [1522, 69] width 47 height 28
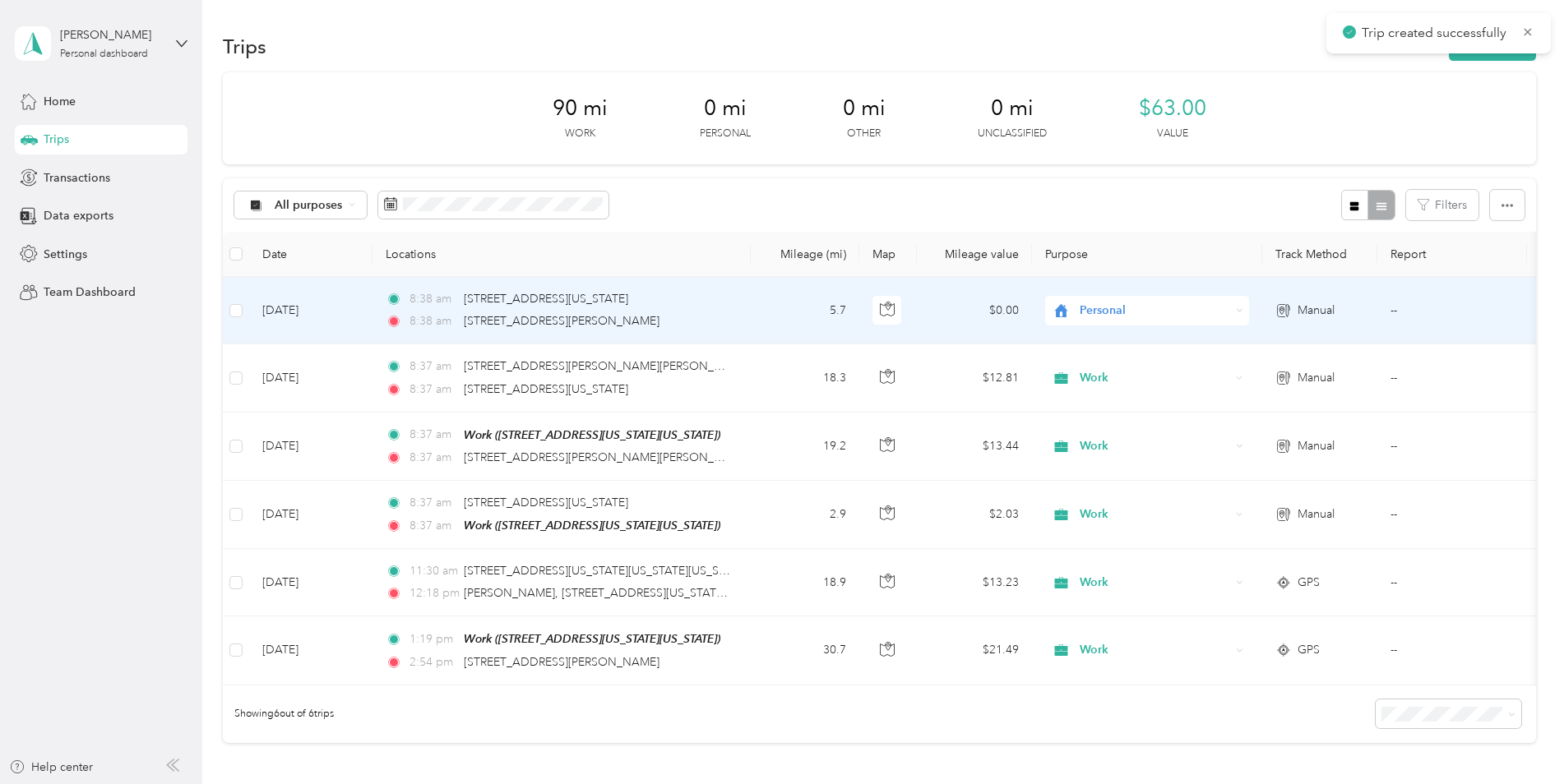
click at [293, 315] on td "[DATE]" at bounding box center [311, 310] width 123 height 67
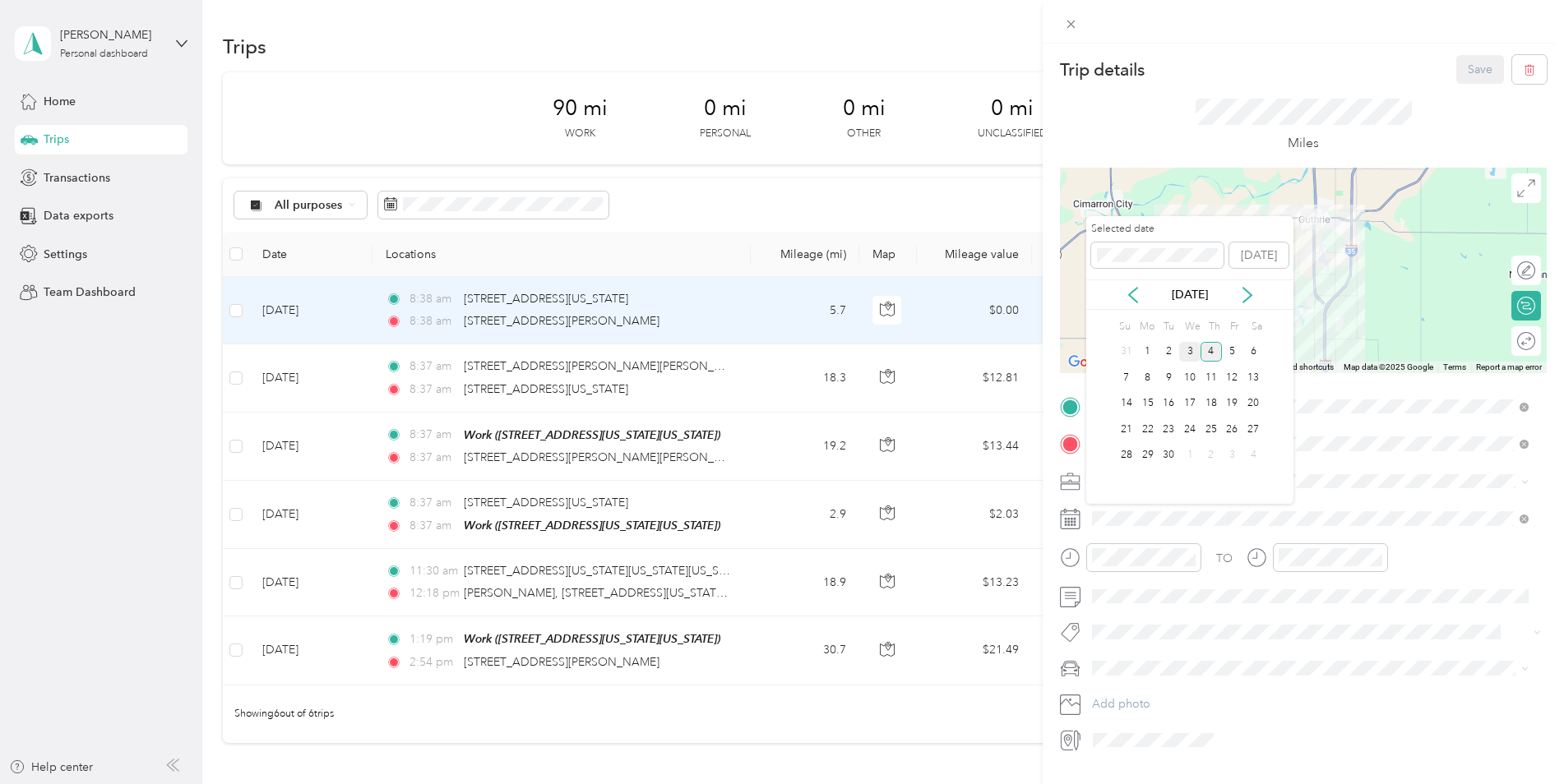
click at [1196, 357] on div "3" at bounding box center [1190, 352] width 22 height 21
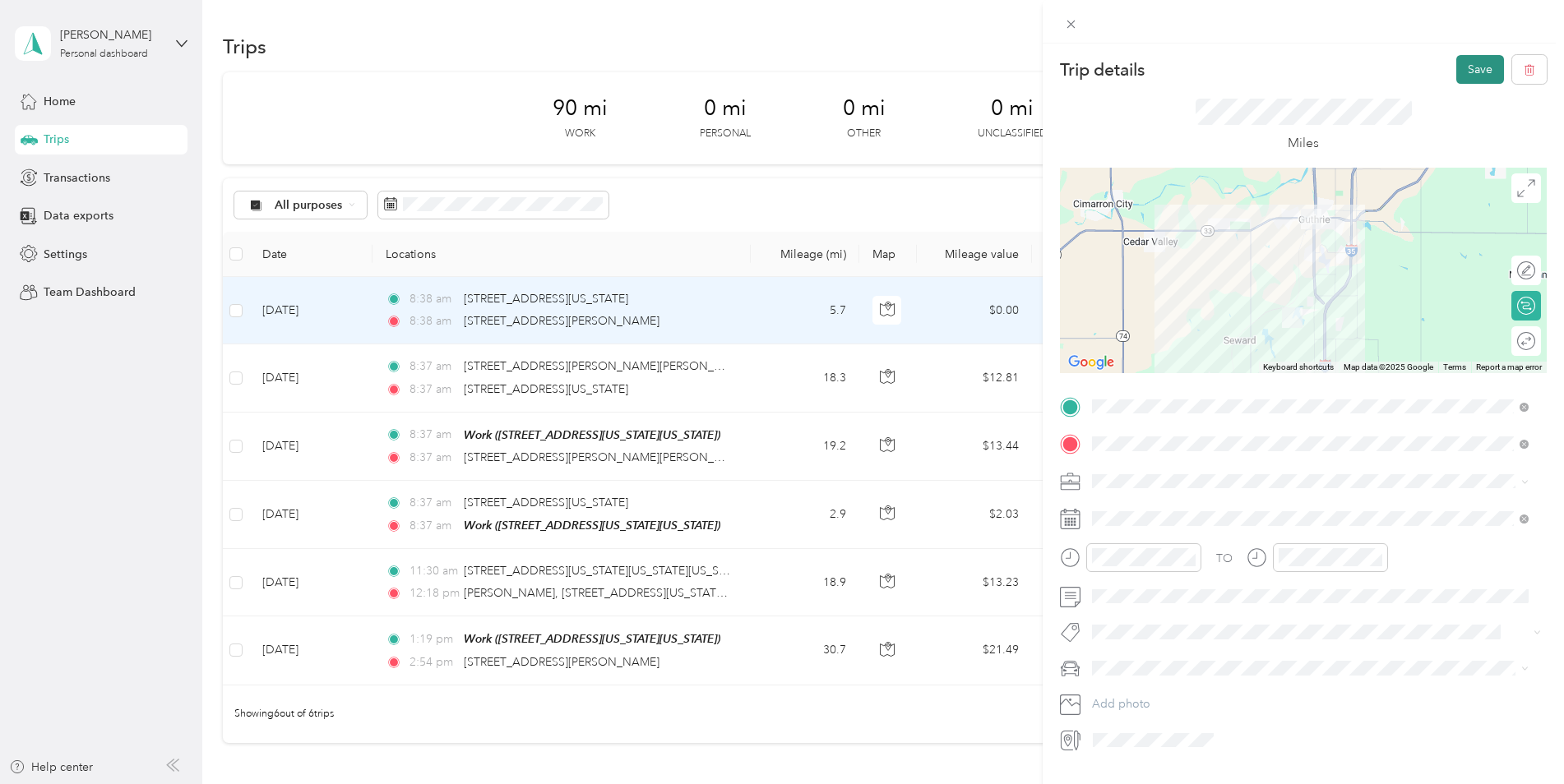
click at [1472, 60] on button "Save" at bounding box center [1479, 69] width 47 height 28
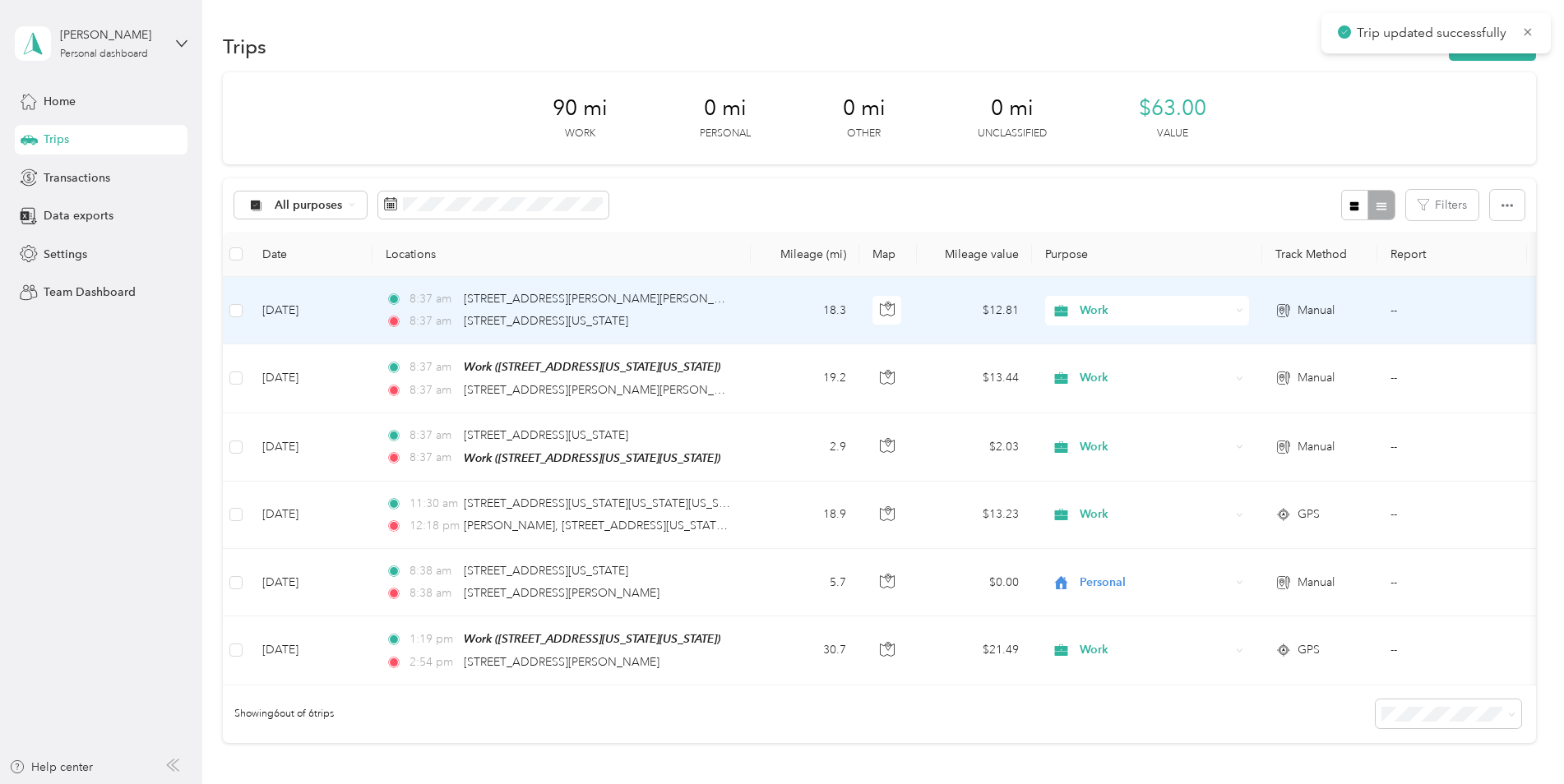
click at [306, 316] on td "[DATE]" at bounding box center [311, 310] width 123 height 67
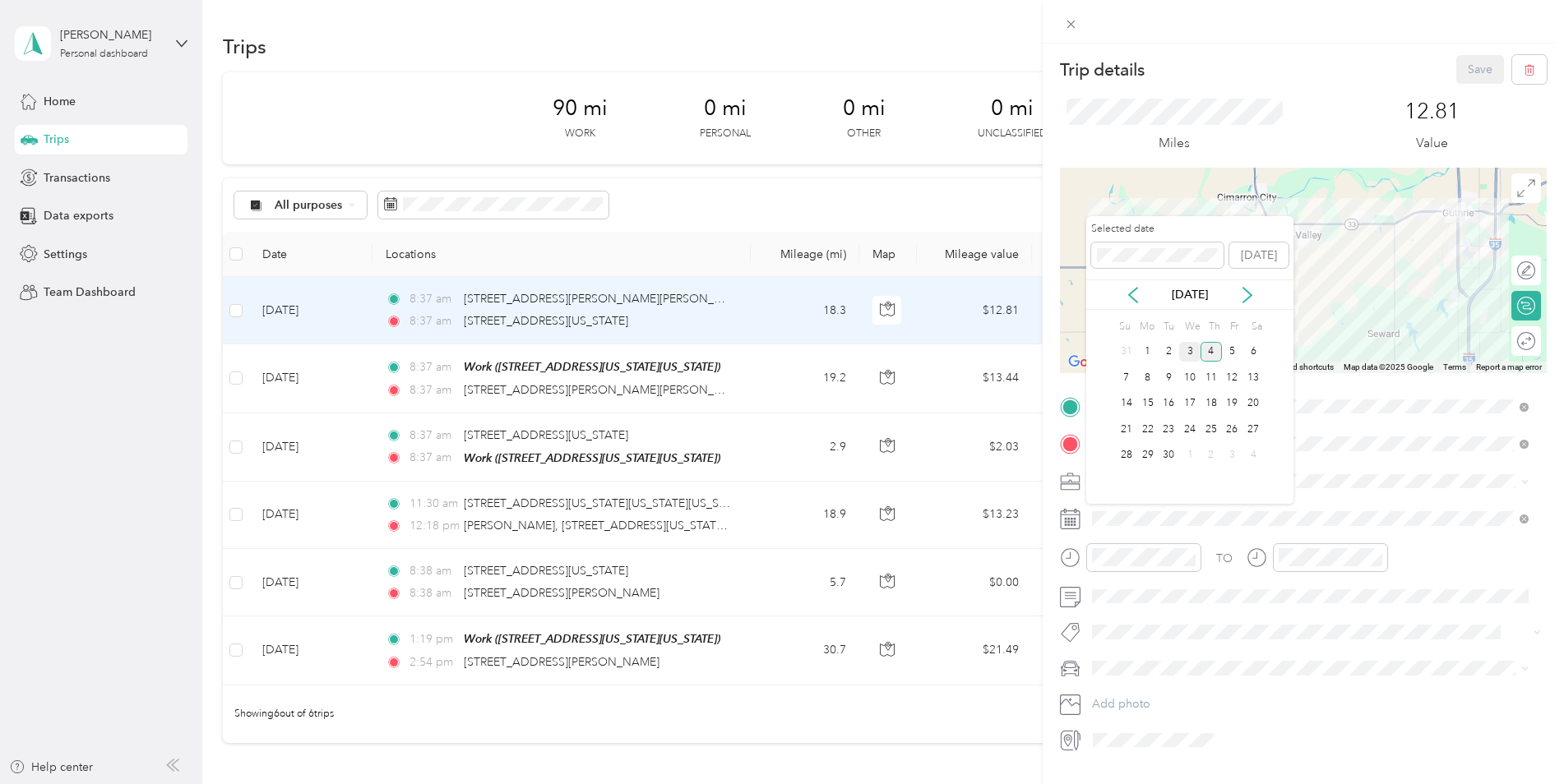
click at [1193, 356] on div "3" at bounding box center [1190, 352] width 22 height 21
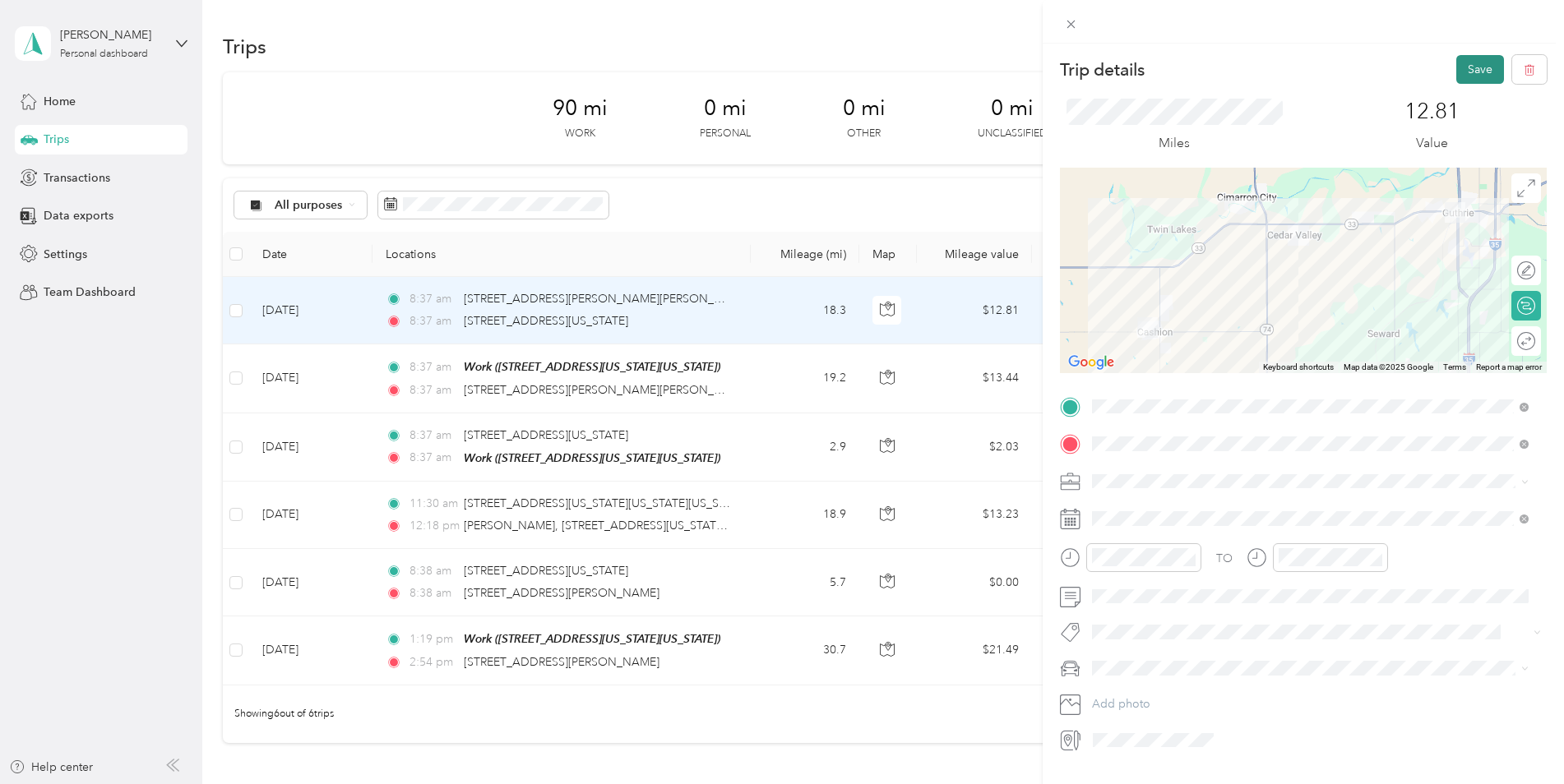
click at [1472, 57] on button "Save" at bounding box center [1479, 69] width 47 height 28
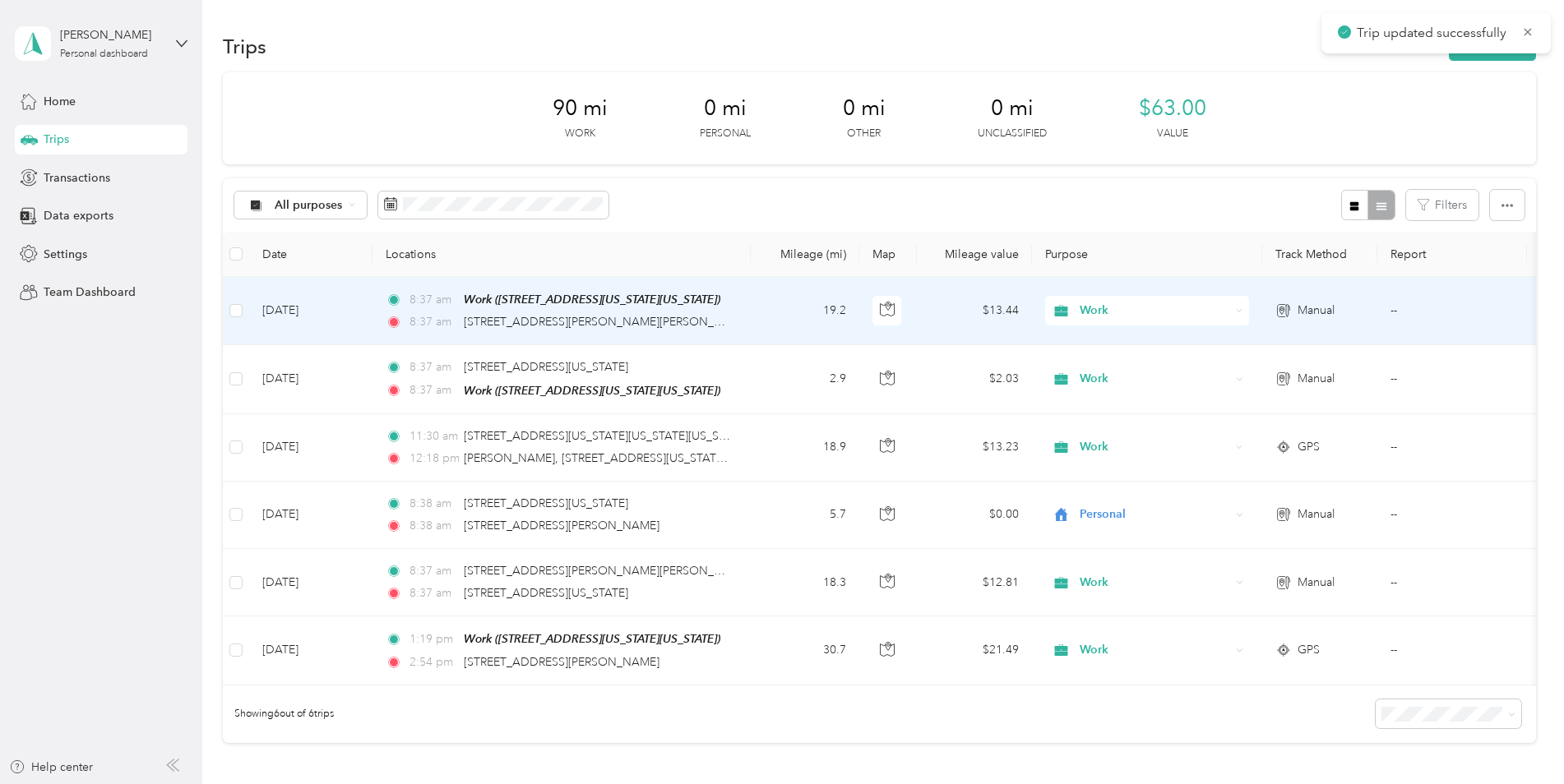
click at [332, 315] on td "[DATE]" at bounding box center [311, 311] width 123 height 68
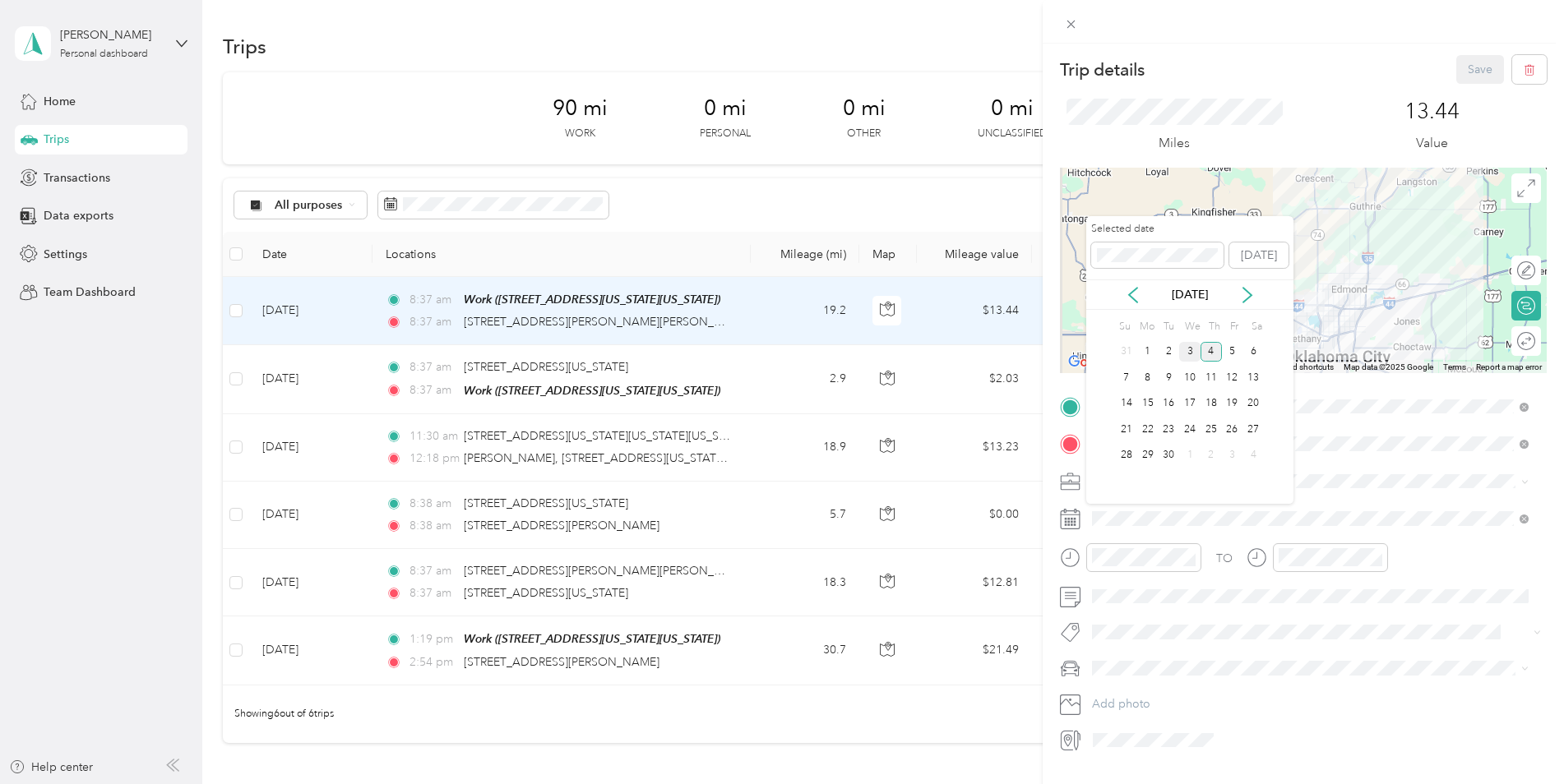
click at [1186, 357] on div "3" at bounding box center [1190, 352] width 22 height 21
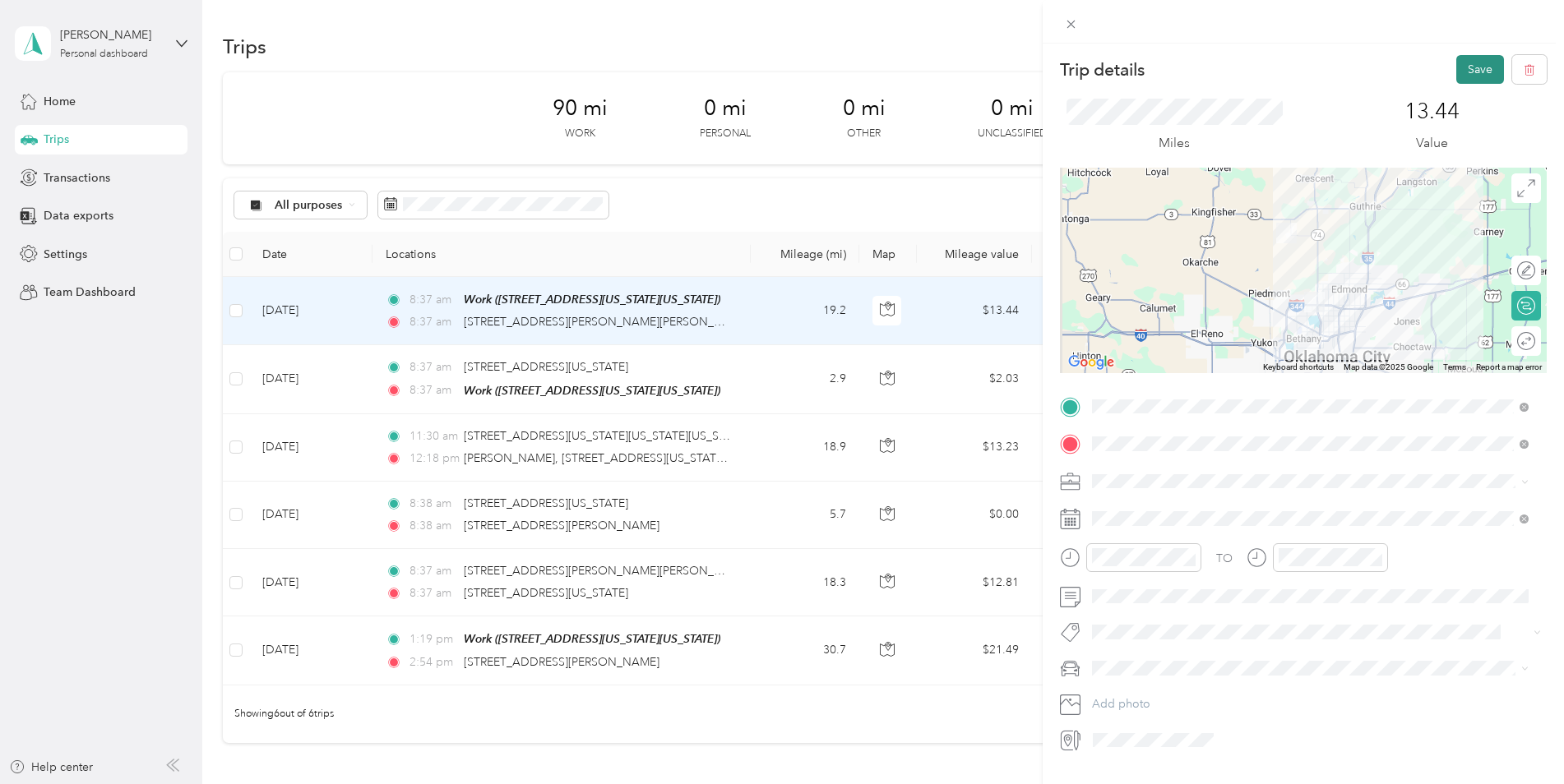
click at [1456, 73] on button "Save" at bounding box center [1479, 69] width 47 height 28
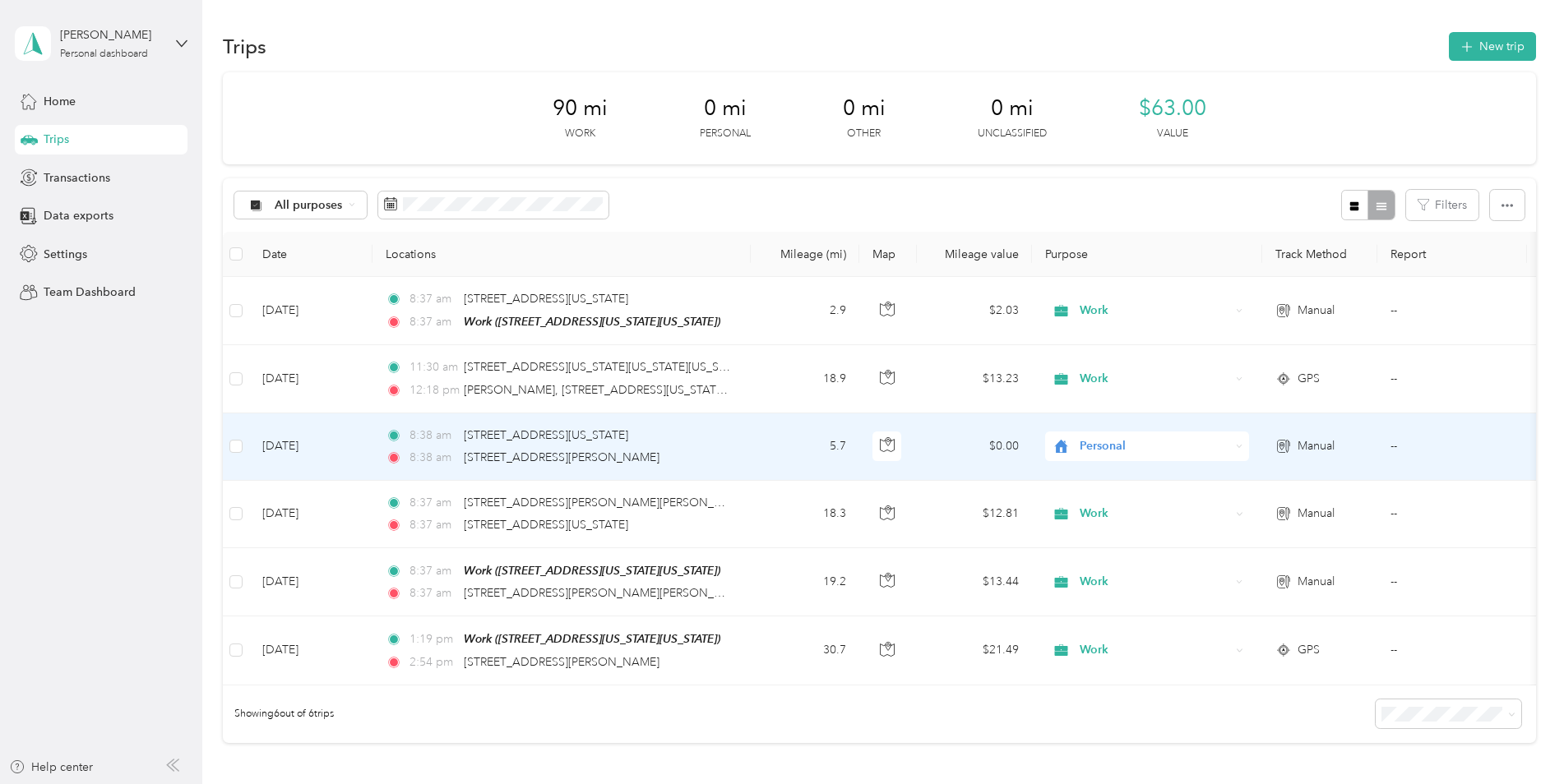
click at [1082, 457] on div "Personal" at bounding box center [1146, 446] width 204 height 29
click at [1082, 480] on span "Work" at bounding box center [1147, 476] width 180 height 17
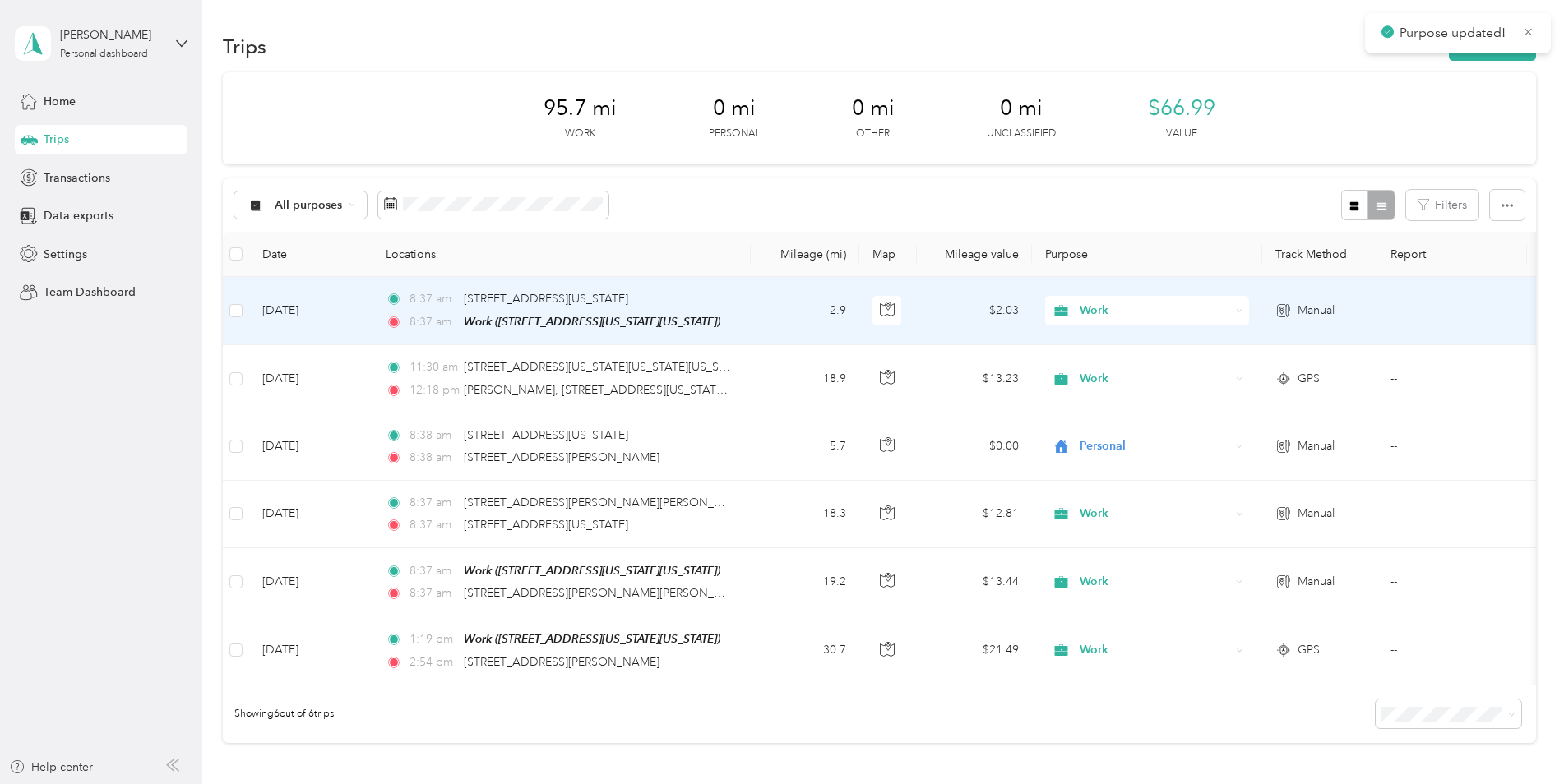
click at [297, 307] on td "[DATE]" at bounding box center [311, 311] width 123 height 68
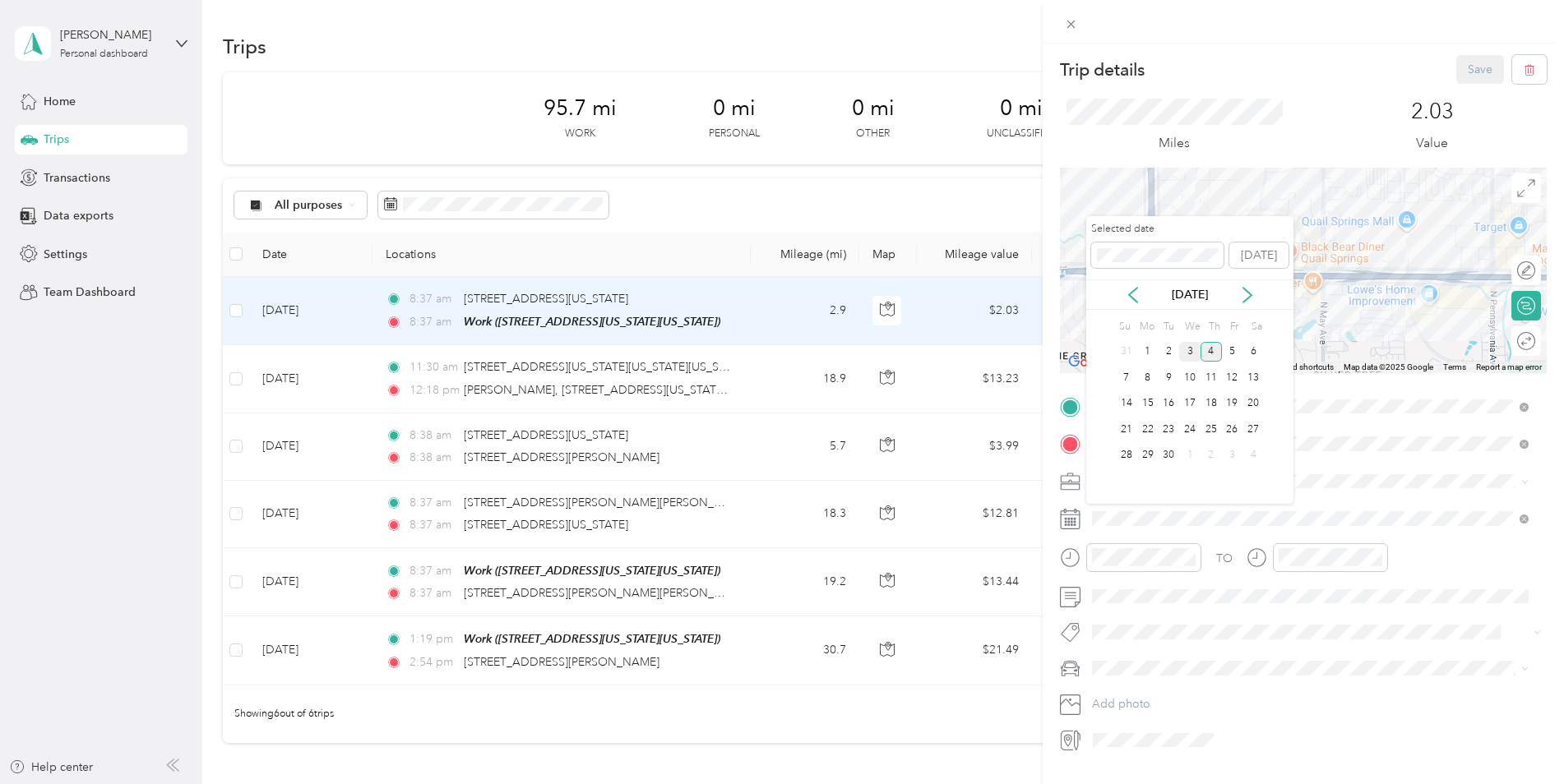
click at [1197, 346] on div "3" at bounding box center [1190, 352] width 22 height 21
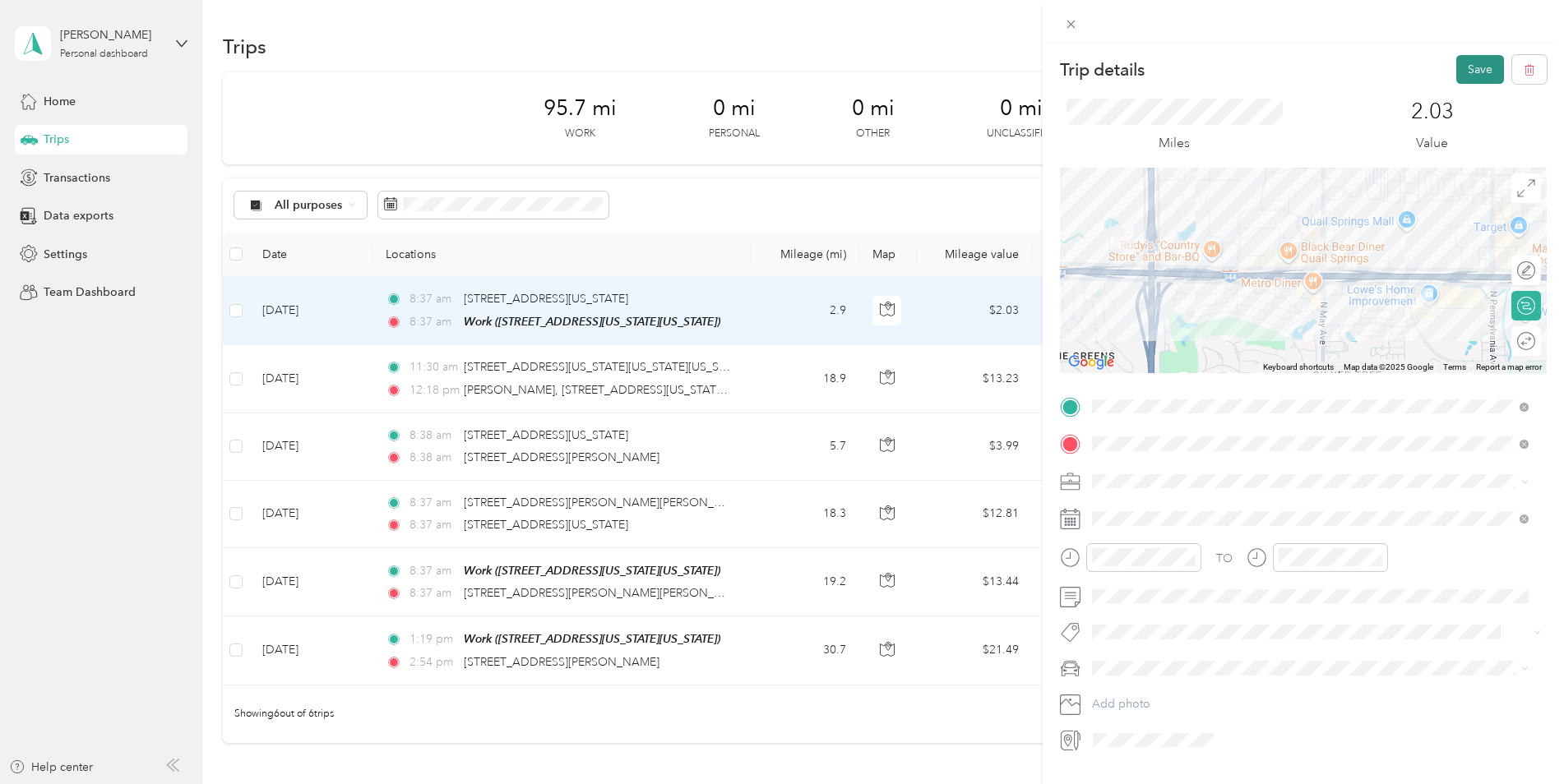
click at [1472, 75] on button "Save" at bounding box center [1479, 69] width 47 height 28
